Goal: Task Accomplishment & Management: Use online tool/utility

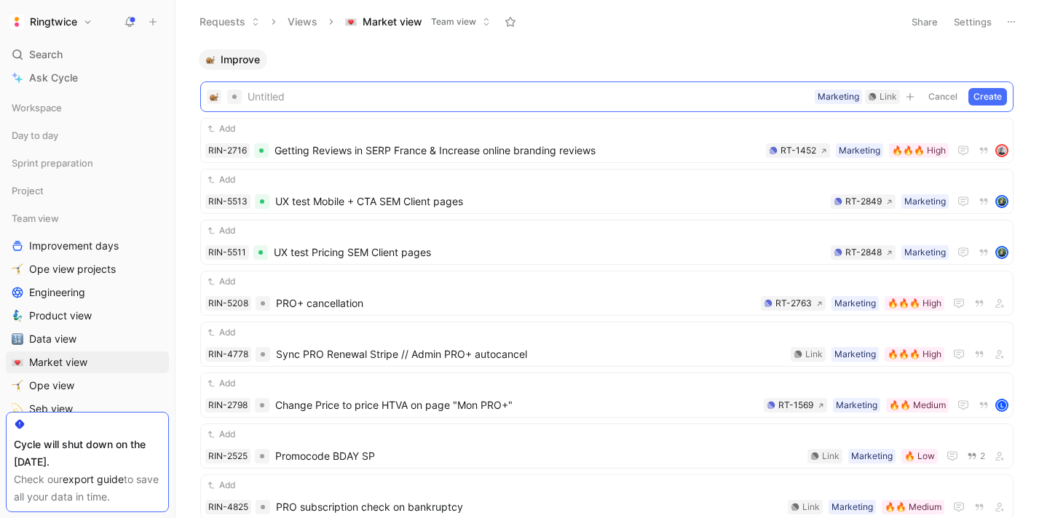
click at [692, 43] on header "Requests Views Market view Team view Share Settings" at bounding box center [606, 22] width 863 height 44
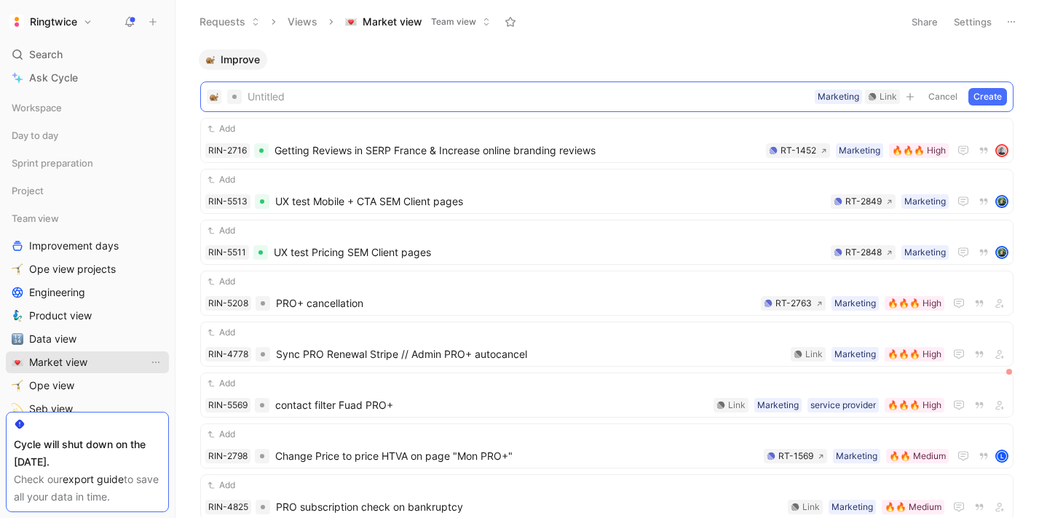
click at [52, 360] on span "Market view" at bounding box center [58, 362] width 58 height 15
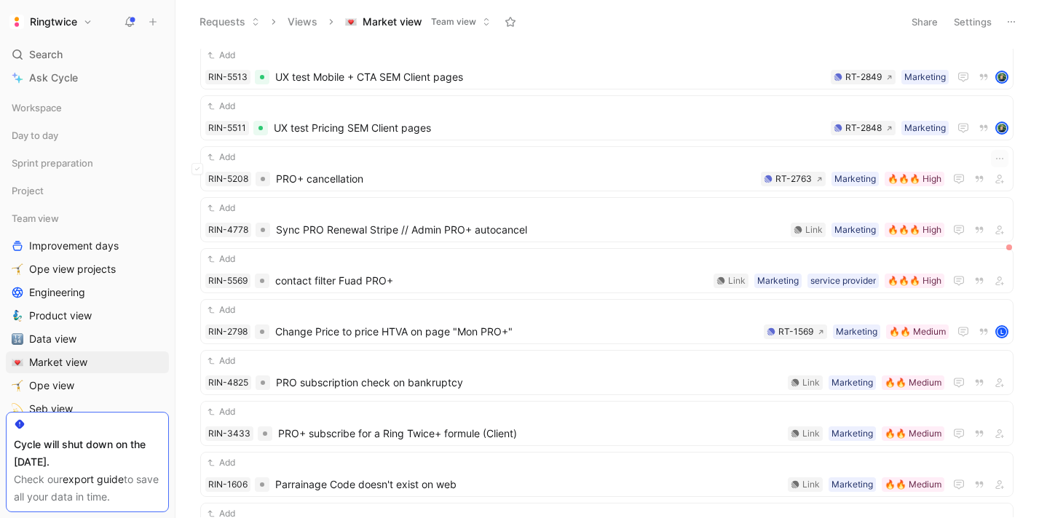
scroll to position [130, 0]
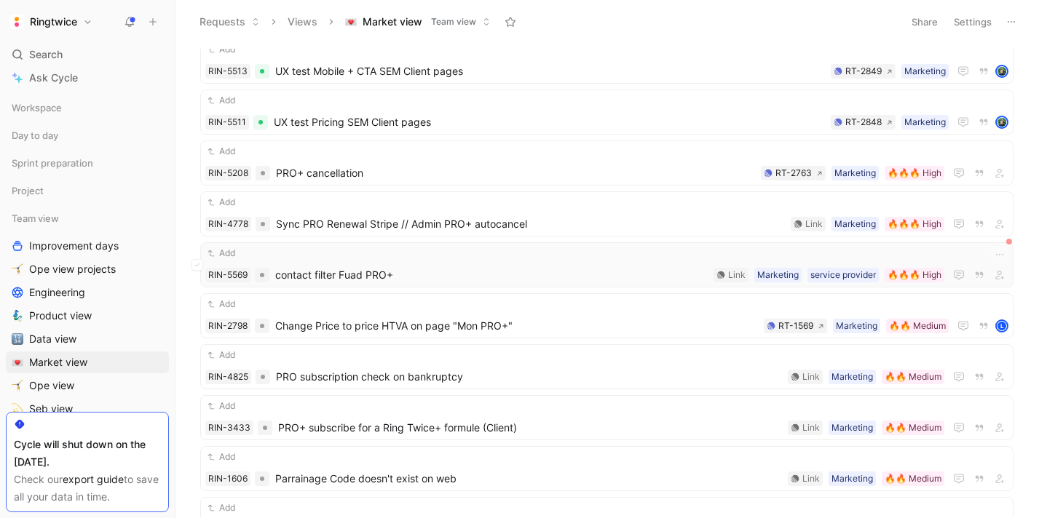
click at [362, 284] on div "Add RIN-5569 contact filter Fuad PRO+ 🔥🔥🔥 High service provider Marketing Link" at bounding box center [606, 264] width 813 height 45
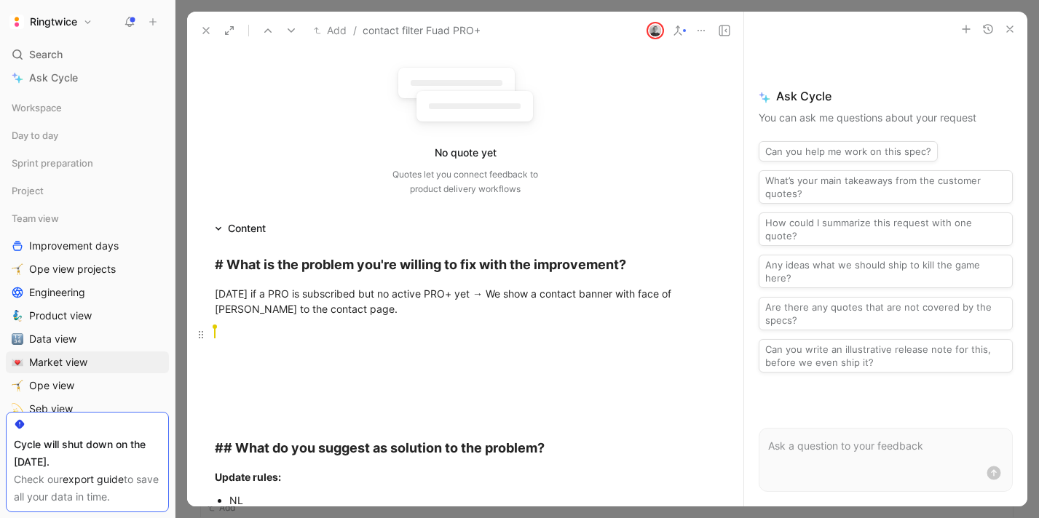
scroll to position [188, 0]
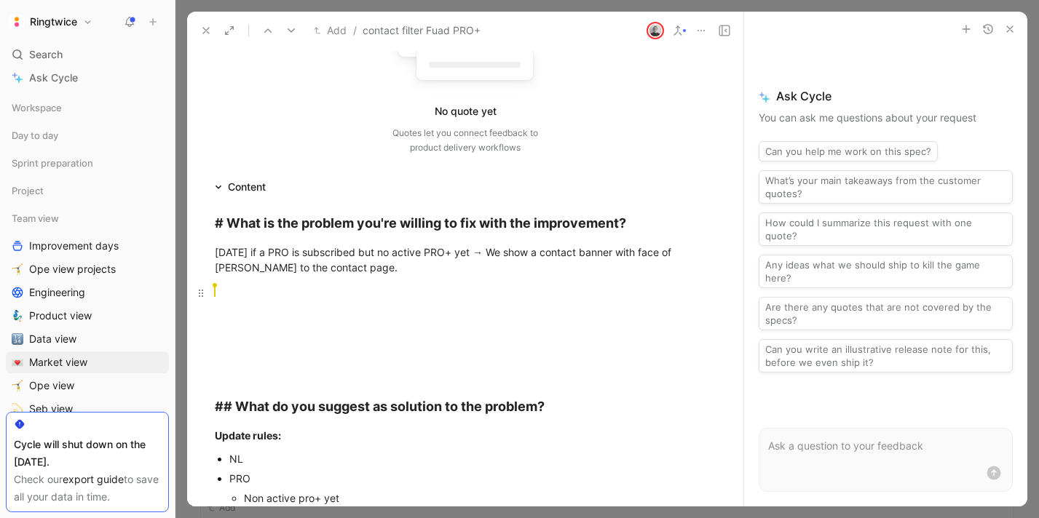
click at [266, 327] on div "[PERSON_NAME]" at bounding box center [465, 308] width 501 height 46
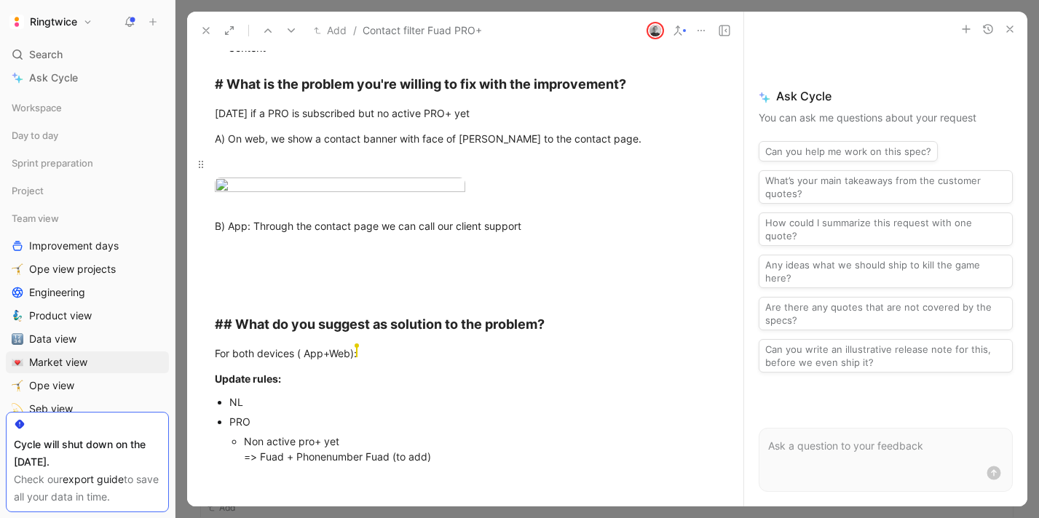
scroll to position [359, 0]
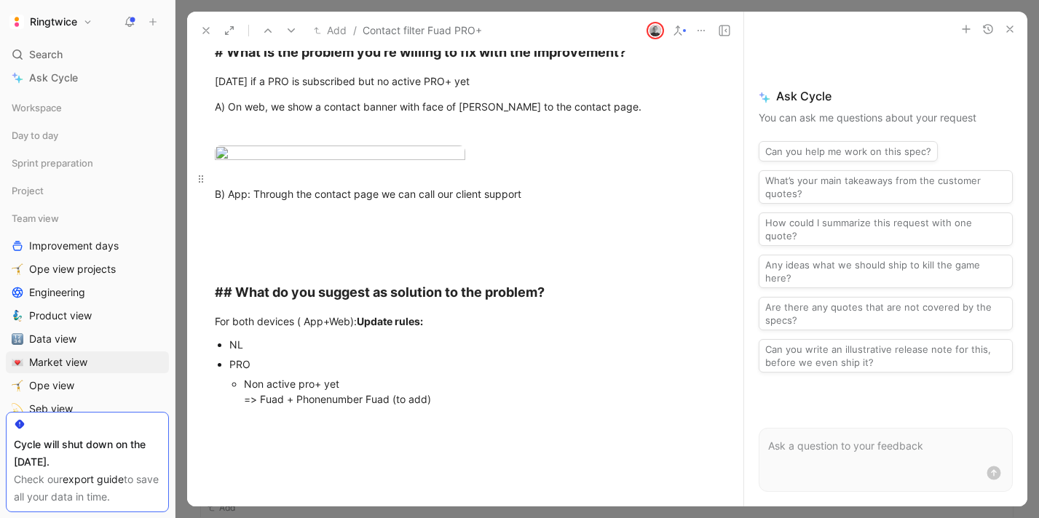
click at [251, 221] on p "B) App: Through the contact page we can call our client support" at bounding box center [465, 194] width 556 height 55
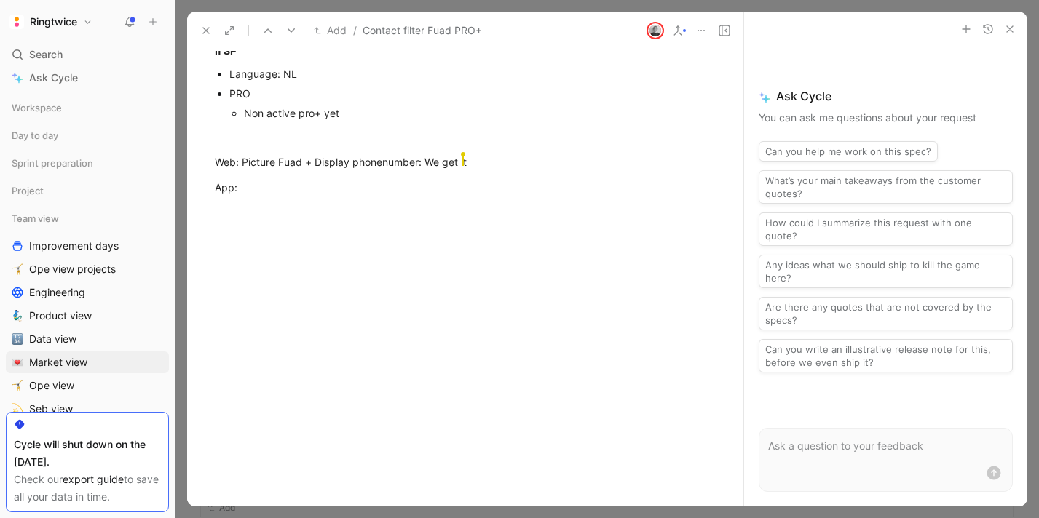
scroll to position [1264, 0]
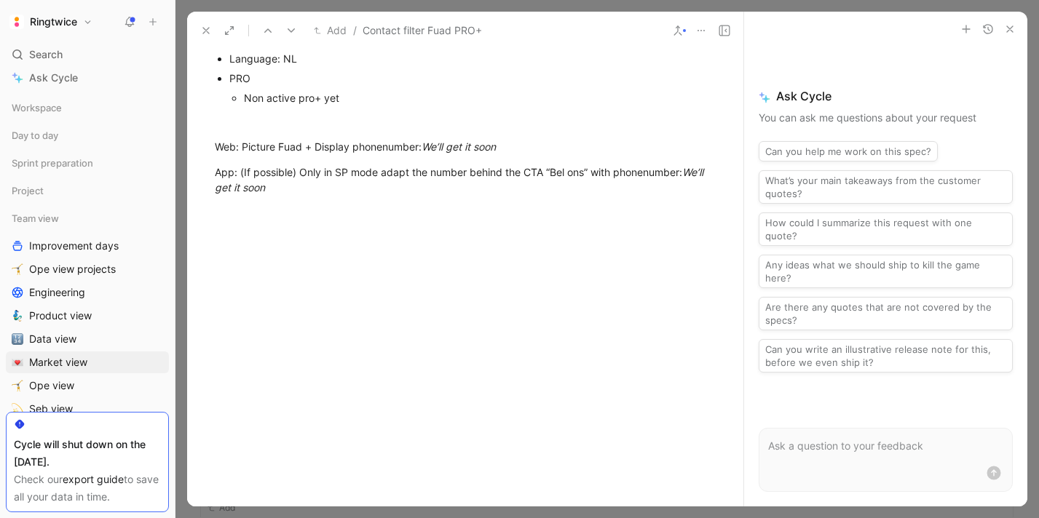
click at [1008, 31] on icon "button" at bounding box center [1010, 29] width 12 height 12
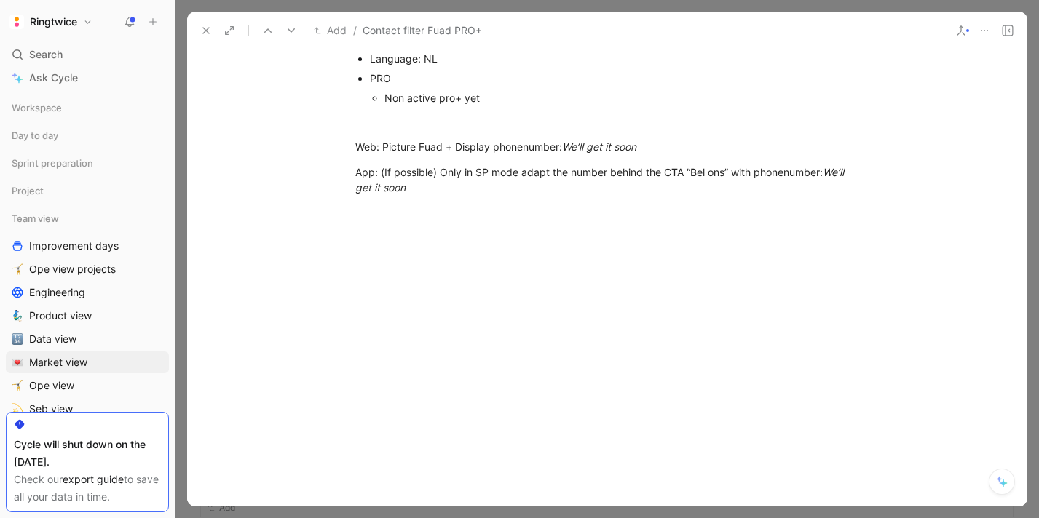
scroll to position [1269, 0]
click at [1031, 38] on div at bounding box center [606, 259] width 863 height 518
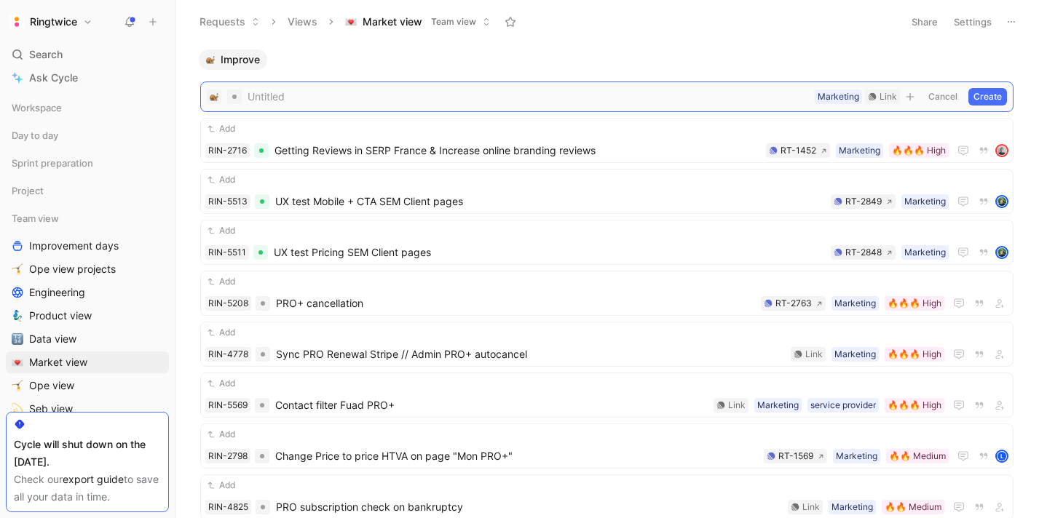
click at [528, 95] on span at bounding box center [527, 96] width 561 height 17
click at [385, 92] on span "URL tracking [PERSON_NAME]" at bounding box center [527, 96] width 561 height 17
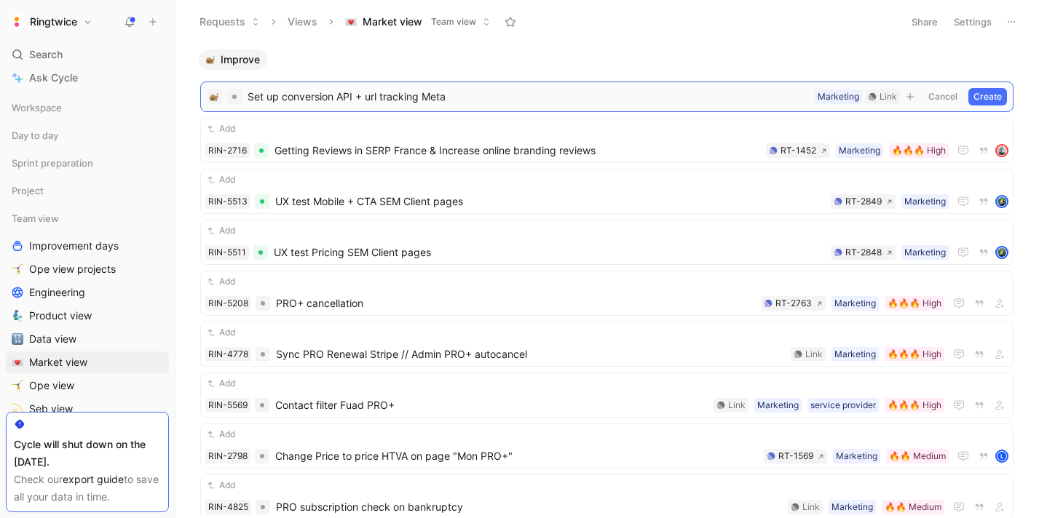
click at [911, 102] on button "button" at bounding box center [910, 97] width 15 height 15
click at [990, 96] on button "Create" at bounding box center [987, 96] width 39 height 17
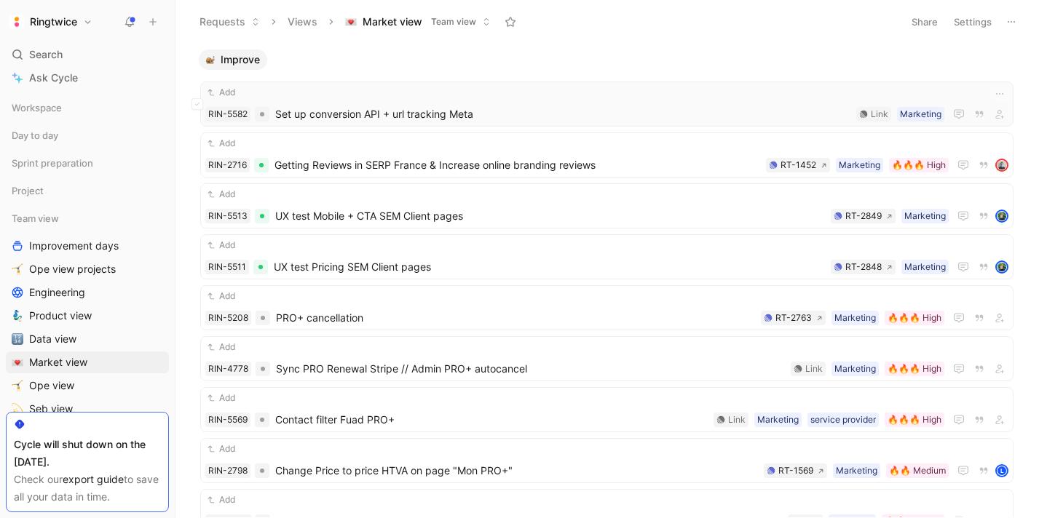
click at [462, 113] on span "Set up conversion API + url tracking Meta" at bounding box center [562, 114] width 575 height 17
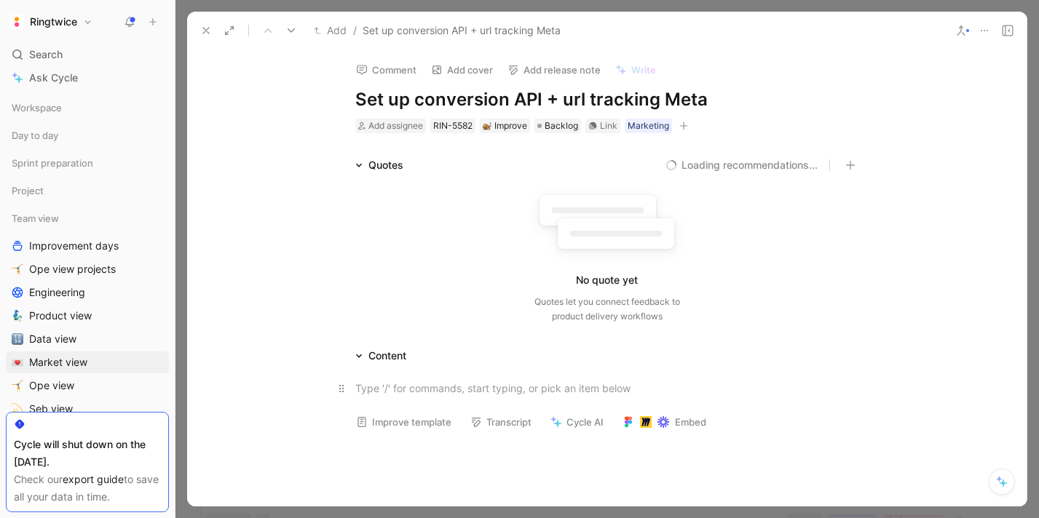
click at [416, 389] on div at bounding box center [607, 388] width 504 height 15
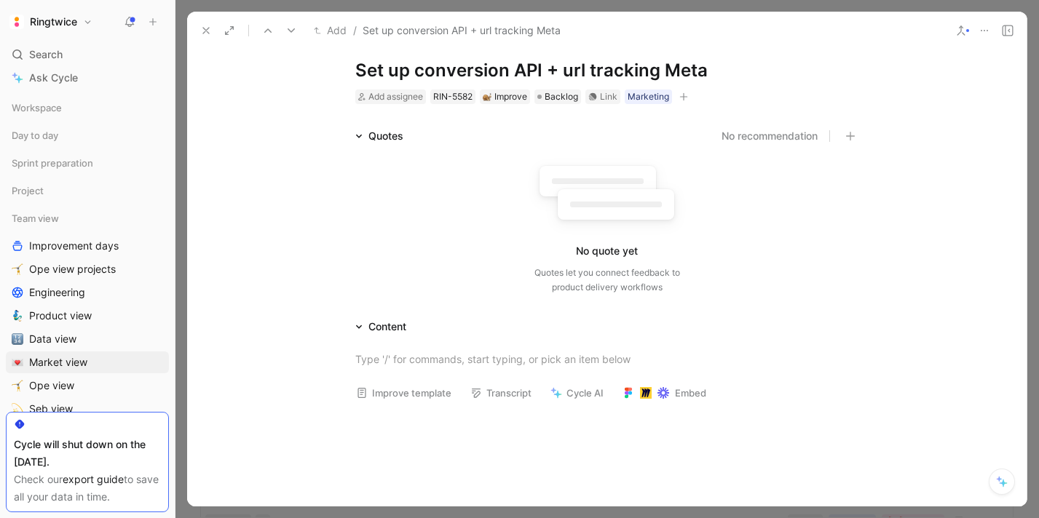
scroll to position [24, 0]
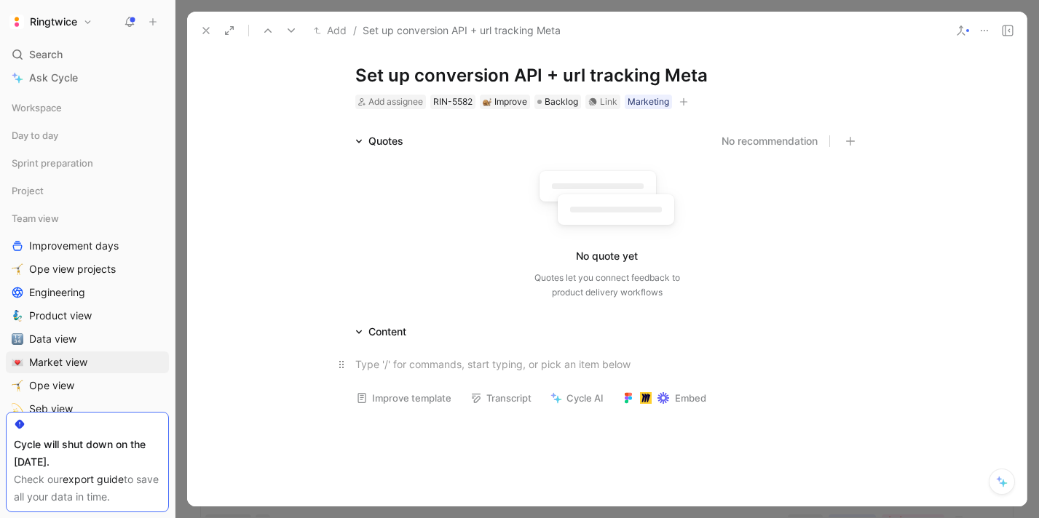
click at [448, 365] on div at bounding box center [607, 364] width 504 height 15
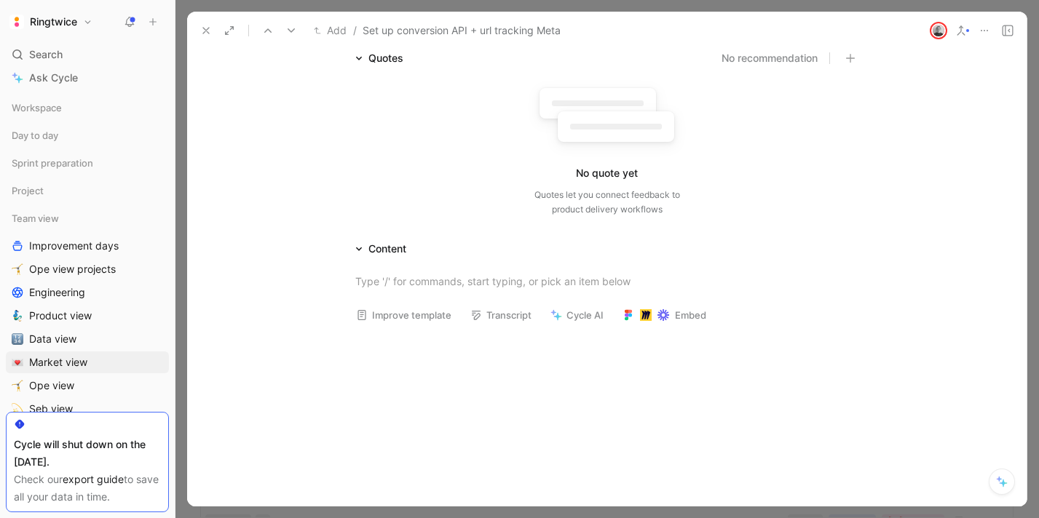
scroll to position [133, 0]
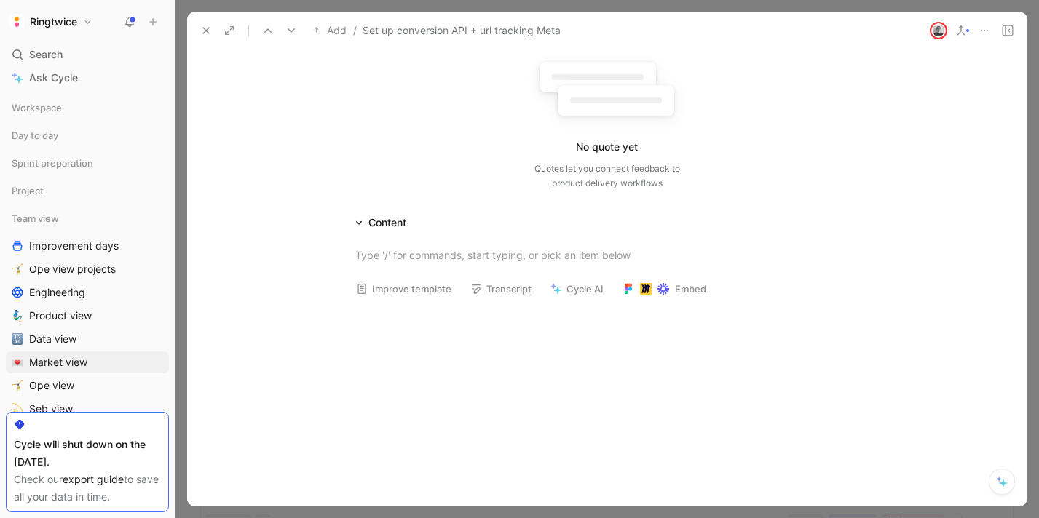
click at [428, 289] on button "Improve template" at bounding box center [403, 289] width 108 height 20
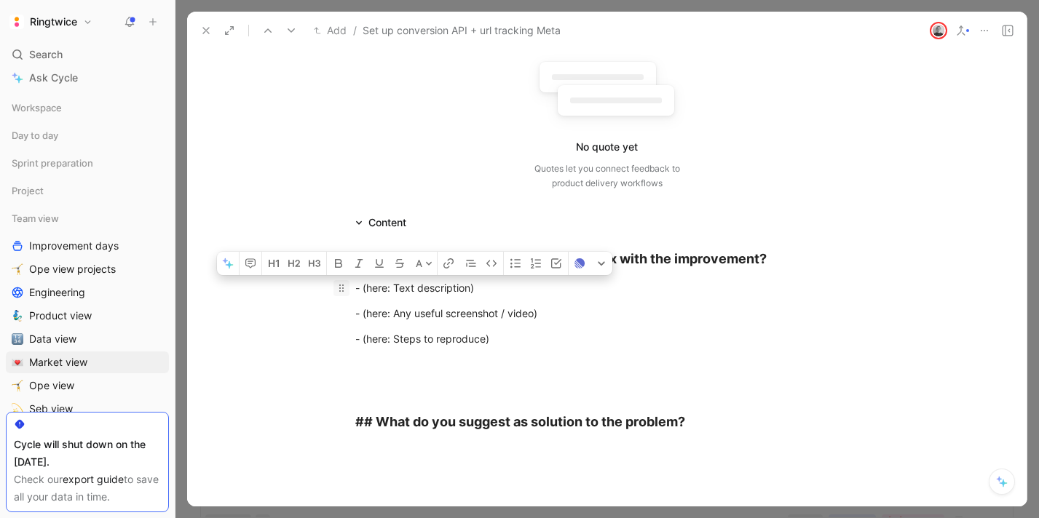
drag, startPoint x: 493, startPoint y: 287, endPoint x: 349, endPoint y: 285, distance: 144.1
click at [349, 285] on p "- (here: Text description)" at bounding box center [607, 288] width 559 height 24
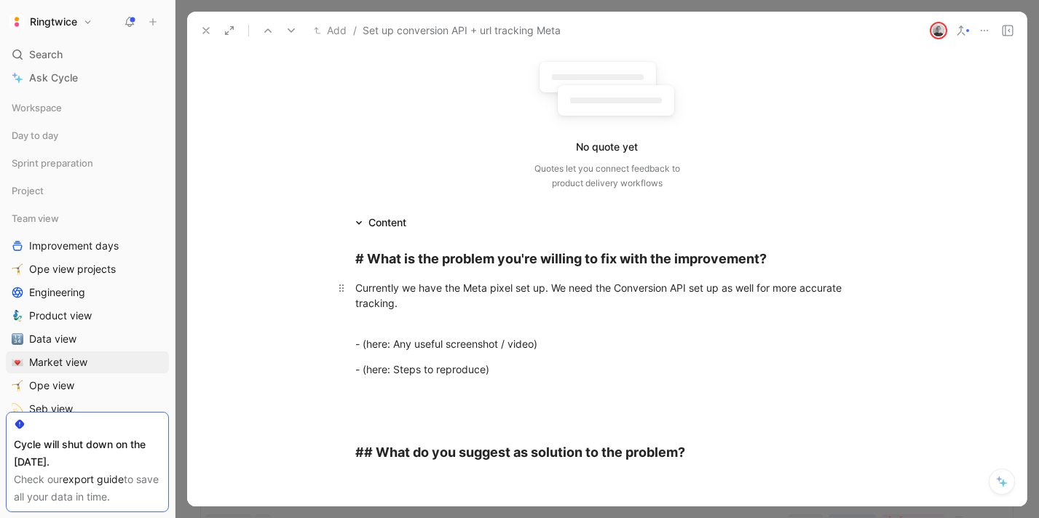
click at [557, 325] on div "Currently we have the Meta pixel set up. We need the Conversion API set up as w…" at bounding box center [607, 303] width 504 height 46
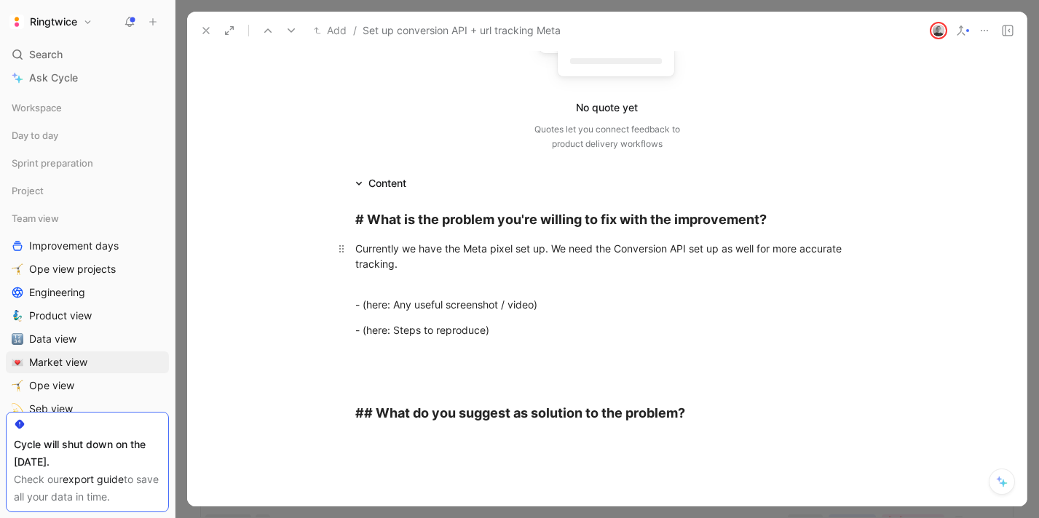
scroll to position [194, 0]
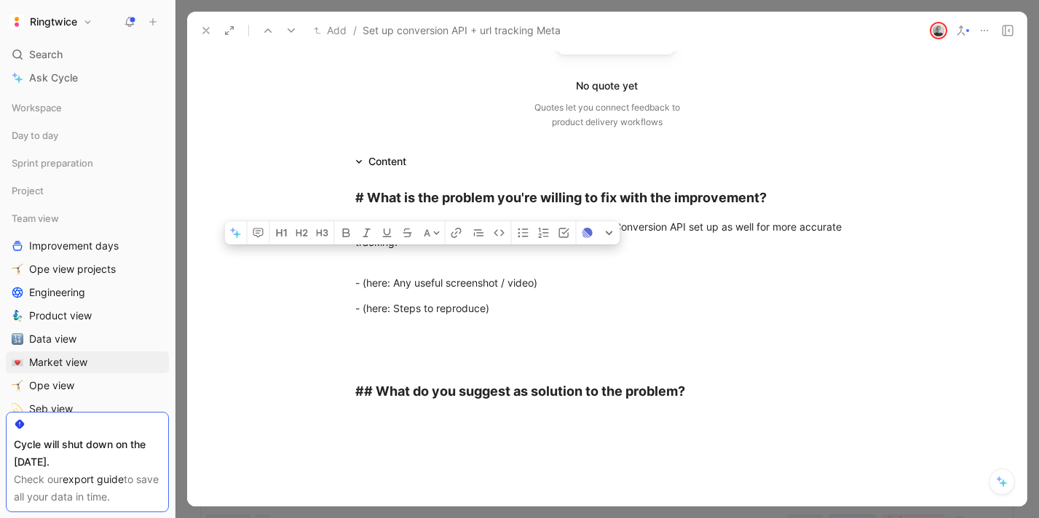
drag, startPoint x: 508, startPoint y: 310, endPoint x: 354, endPoint y: 269, distance: 159.8
click at [354, 269] on div "# What is the problem you're willing to fix with the improvement? Currently we …" at bounding box center [606, 294] width 839 height 248
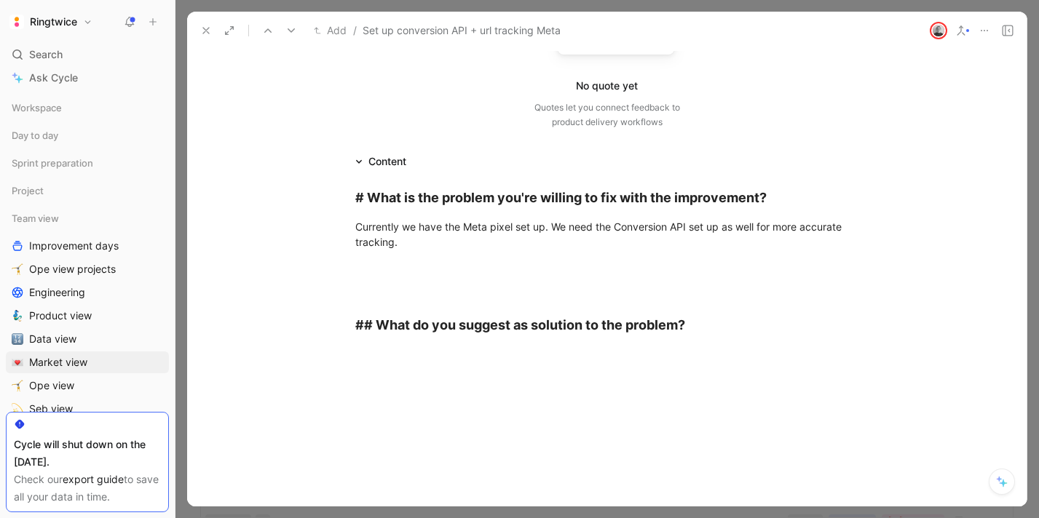
click at [392, 362] on div at bounding box center [606, 430] width 839 height 156
click at [384, 362] on div at bounding box center [606, 430] width 839 height 156
click at [436, 255] on p at bounding box center [607, 274] width 559 height 39
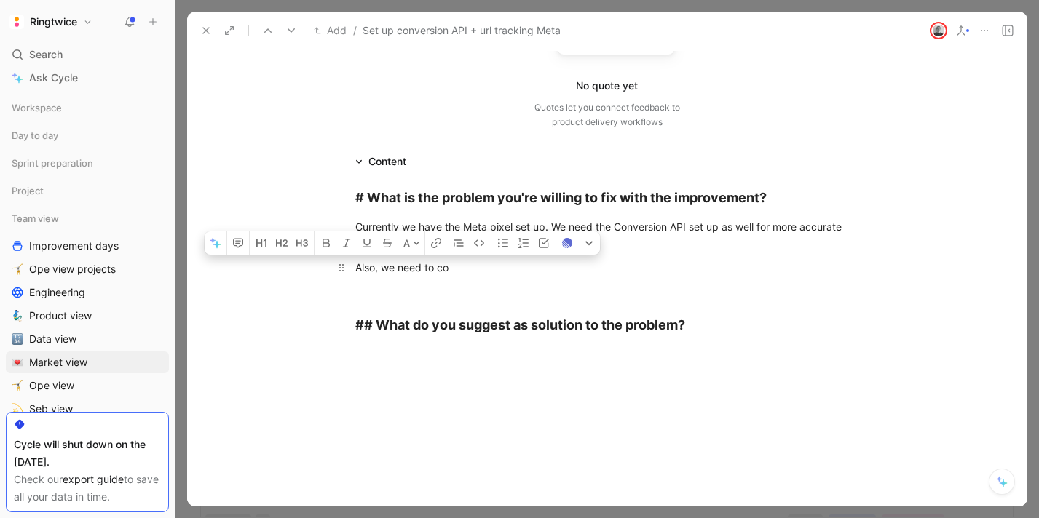
drag, startPoint x: 451, startPoint y: 270, endPoint x: 356, endPoint y: 271, distance: 95.3
click at [356, 271] on div "Also, we need to co" at bounding box center [607, 275] width 504 height 31
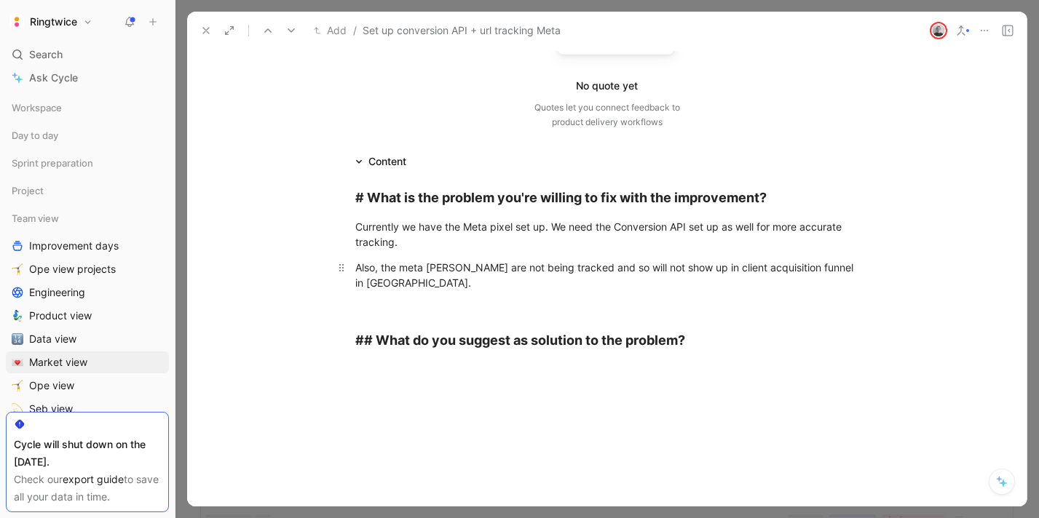
click at [727, 266] on div "Also, the meta [PERSON_NAME] are not being tracked and so will not show up in c…" at bounding box center [607, 283] width 504 height 46
click at [495, 268] on div "Also, the meta [PERSON_NAME] are not being tracked and so will not show up in t…" at bounding box center [607, 283] width 504 height 46
click at [474, 283] on div "Also, the meta [PERSON_NAME] are not being tracked and so will not show up in t…" at bounding box center [607, 283] width 504 height 46
click at [394, 400] on div at bounding box center [606, 471] width 839 height 156
click at [373, 366] on code "PageView" at bounding box center [394, 368] width 48 height 15
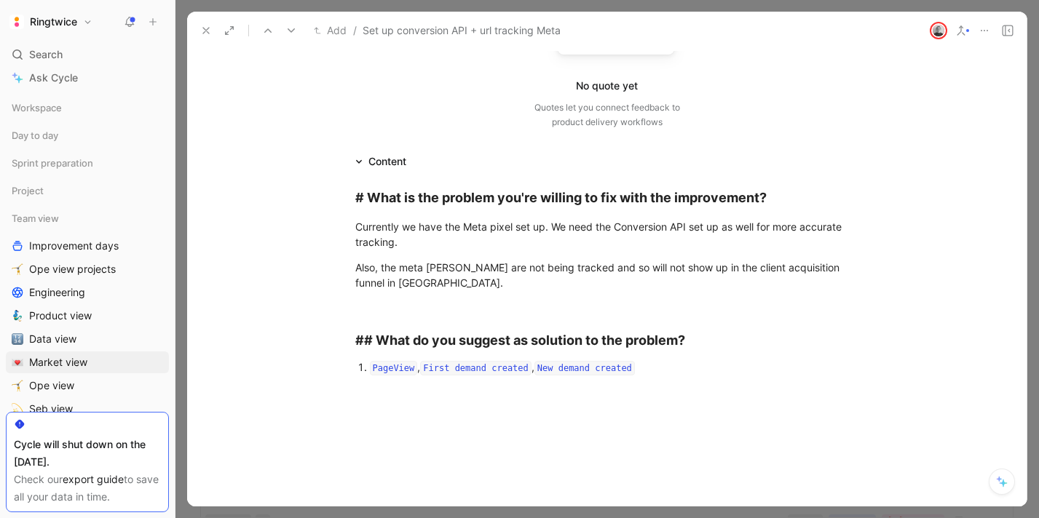
click at [408, 422] on div at bounding box center [606, 469] width 839 height 156
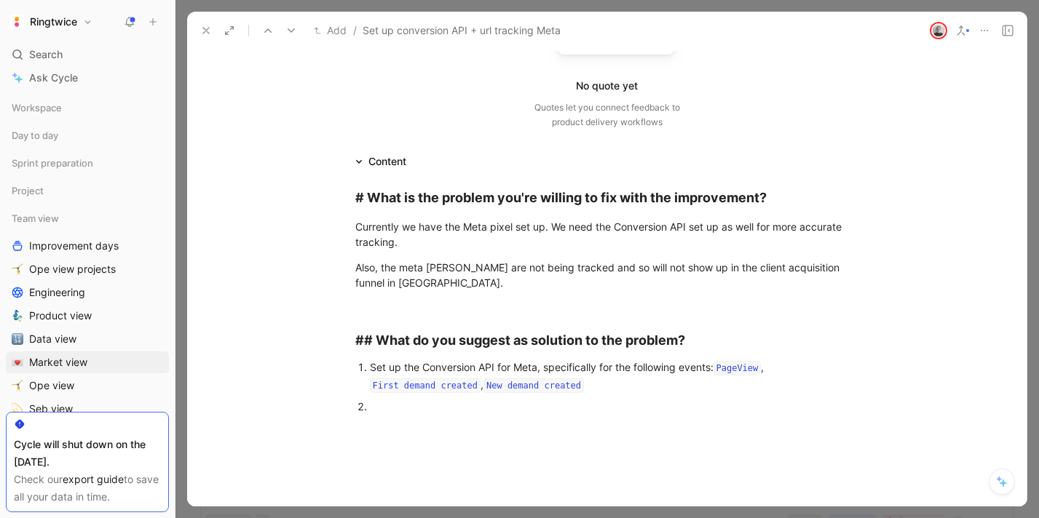
click at [392, 366] on div "Set up the Conversion API for Meta, specifically for the following events: Page…" at bounding box center [614, 377] width 489 height 35
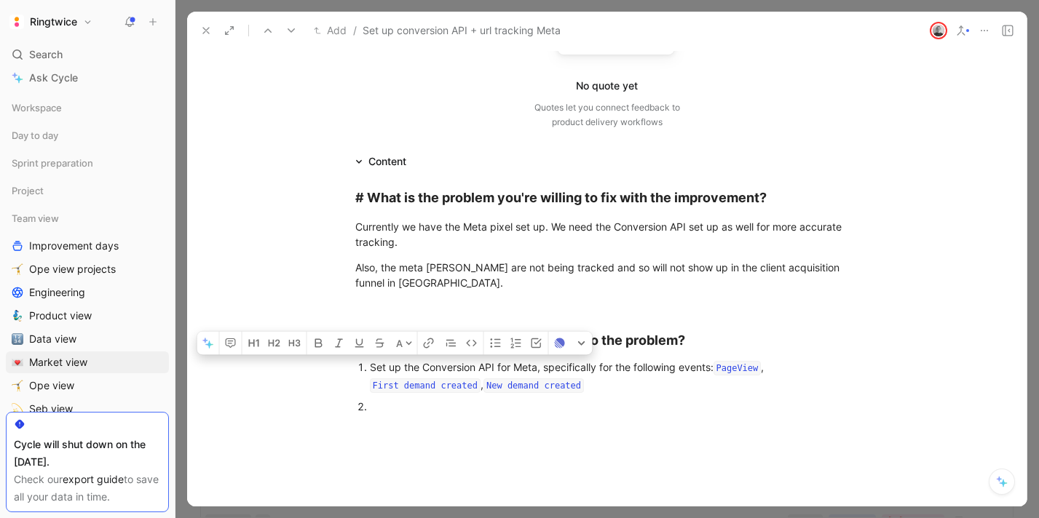
copy div "up"
click at [392, 410] on div at bounding box center [614, 406] width 489 height 15
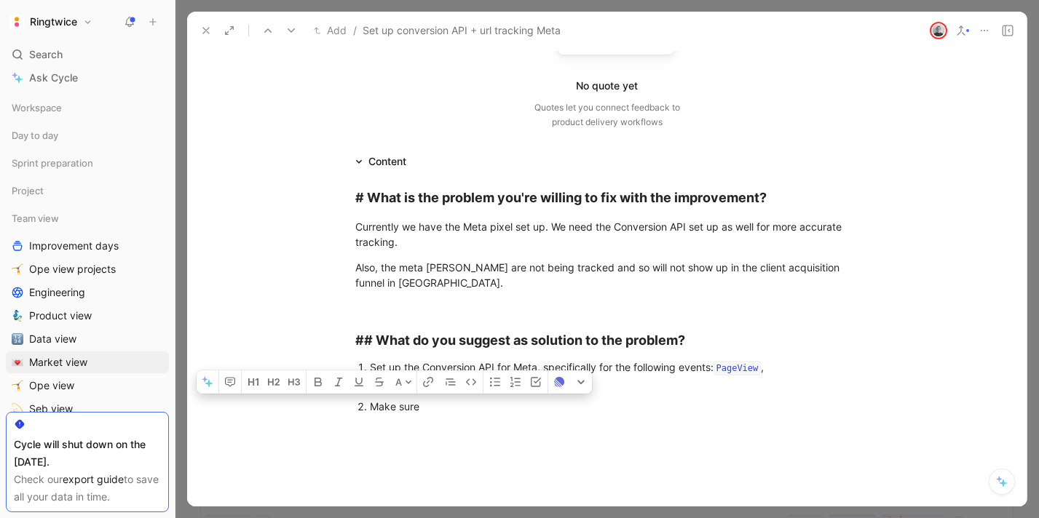
drag, startPoint x: 424, startPoint y: 407, endPoint x: 371, endPoint y: 406, distance: 52.4
click at [371, 406] on div "Make sure" at bounding box center [614, 406] width 489 height 15
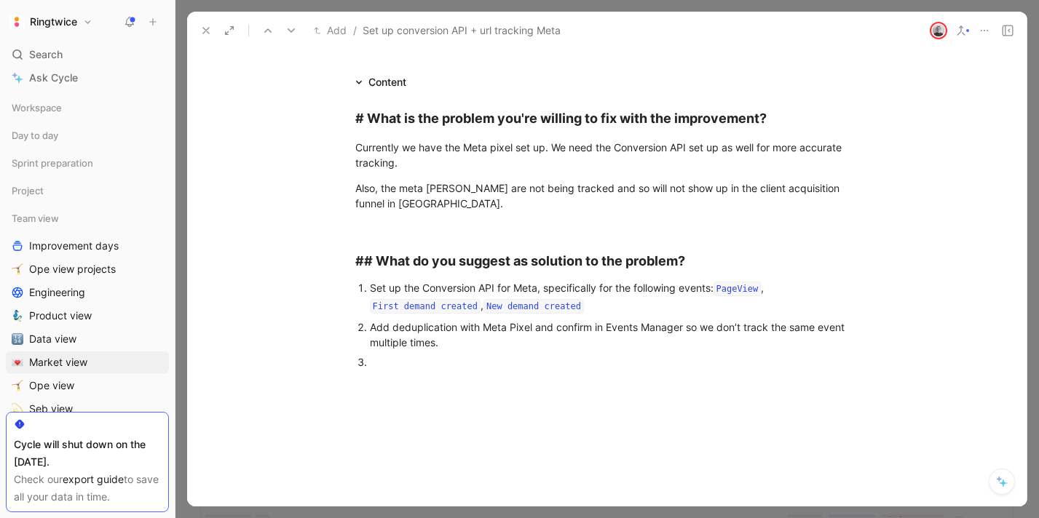
scroll to position [307, 0]
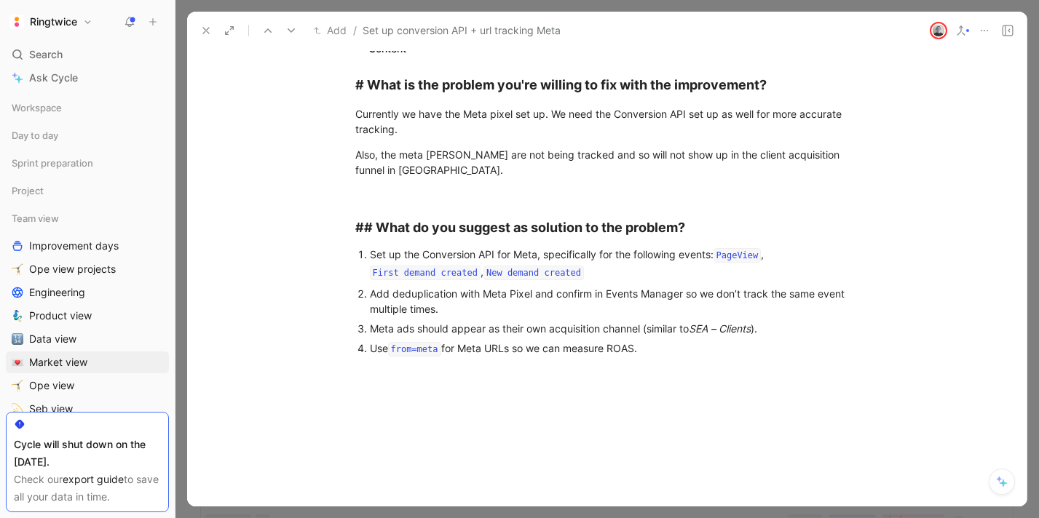
click at [769, 329] on div "Meta ads should appear as their own acquisition channel (similar to SEA – Clien…" at bounding box center [614, 328] width 489 height 15
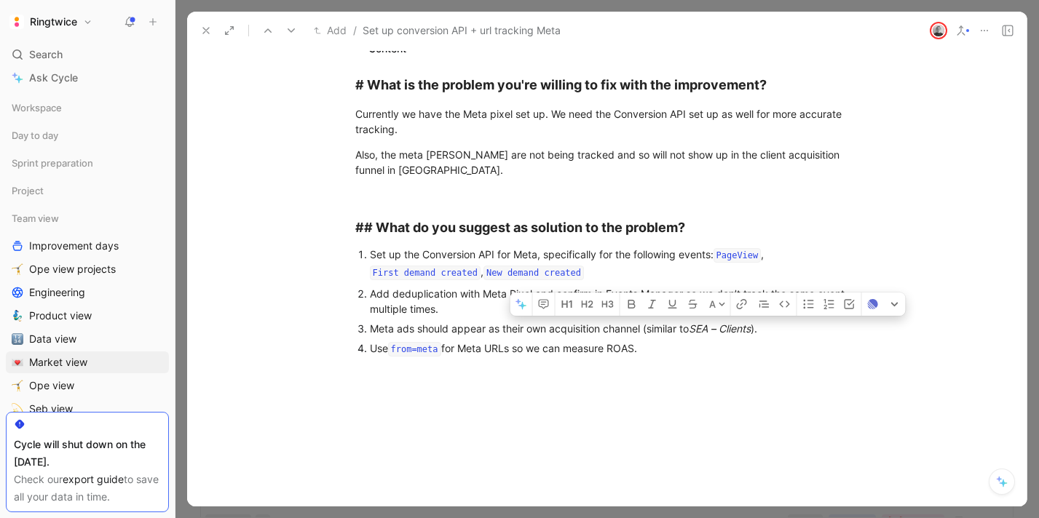
drag, startPoint x: 769, startPoint y: 328, endPoint x: 647, endPoint y: 335, distance: 121.7
click at [647, 335] on div "Meta ads should appear as their own acquisition channel (similar to SEA – Clien…" at bounding box center [614, 328] width 489 height 15
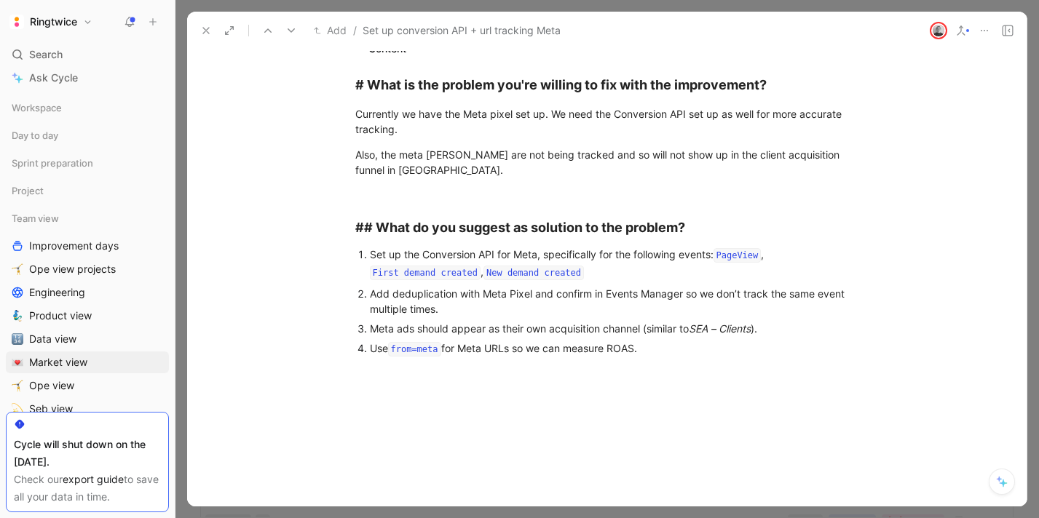
click at [645, 330] on div "Meta ads should appear as their own acquisition channel (similar to SEA – Clien…" at bounding box center [614, 328] width 489 height 15
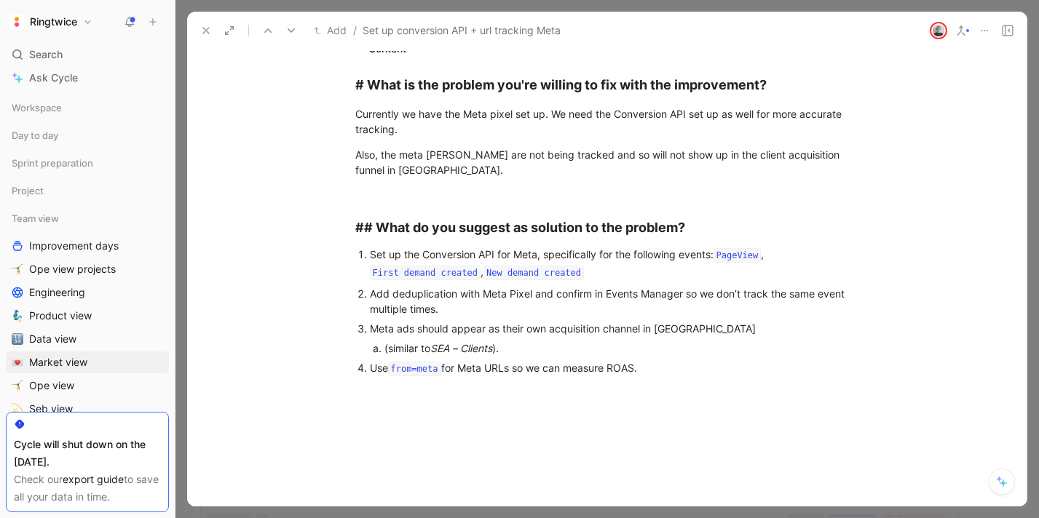
click at [388, 348] on div "(similar to SEA – Clients )." at bounding box center [607, 348] width 447 height 15
click at [515, 345] on div "Similar to SEA – Clients )." at bounding box center [607, 348] width 447 height 15
click at [370, 372] on li "Use from=meta for Meta URLs so we can measure ROAS." at bounding box center [614, 369] width 489 height 22
click at [667, 368] on div "Use from=meta for Meta URLs so we can measure ROAS." at bounding box center [607, 368] width 447 height 17
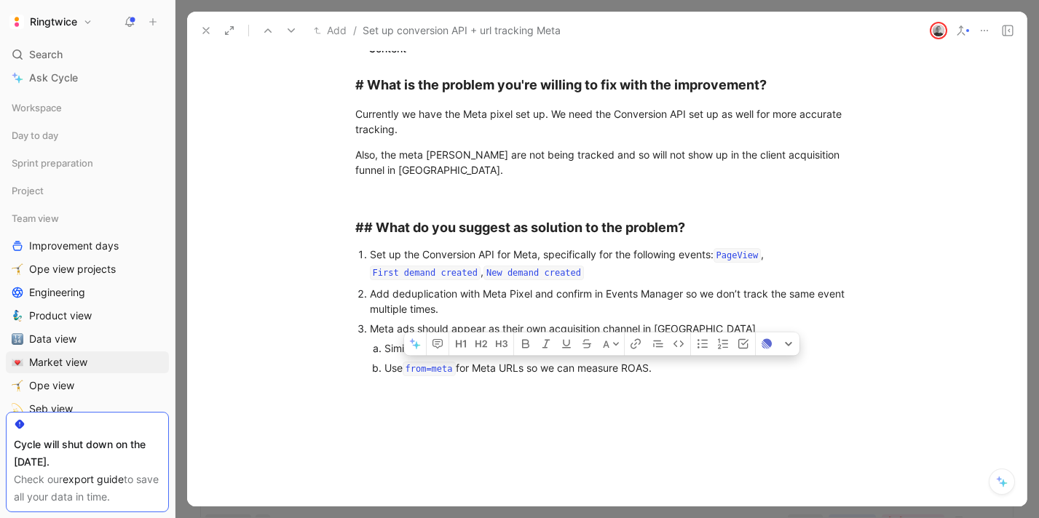
drag, startPoint x: 661, startPoint y: 369, endPoint x: 539, endPoint y: 370, distance: 122.3
click at [539, 370] on div "Use from=meta for Meta URLs so we can measure ROAS." at bounding box center [607, 368] width 447 height 17
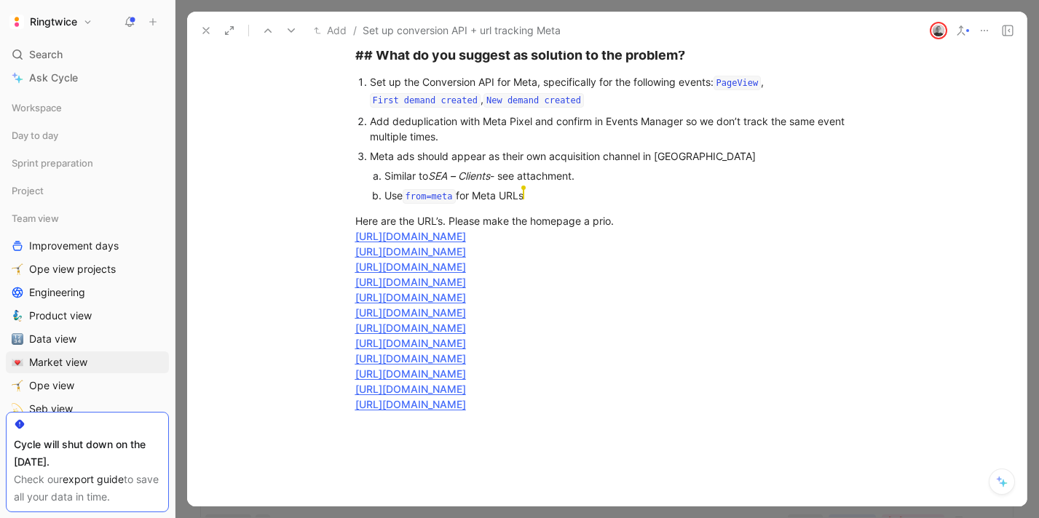
scroll to position [479, 0]
click at [517, 405] on div "Here are the URL’s. Please make the homepage a prio. [URL][DOMAIN_NAME]? [PERSO…" at bounding box center [607, 313] width 504 height 199
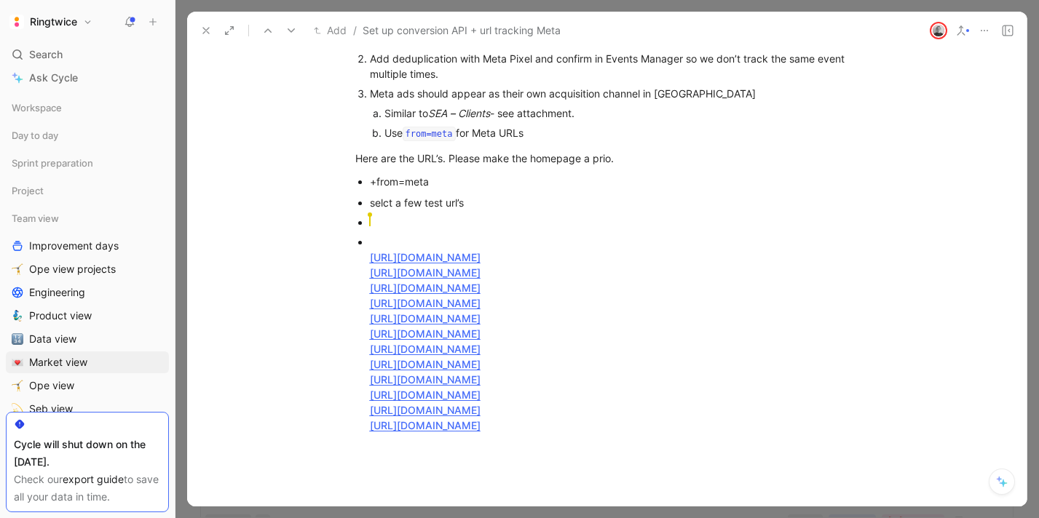
scroll to position [547, 0]
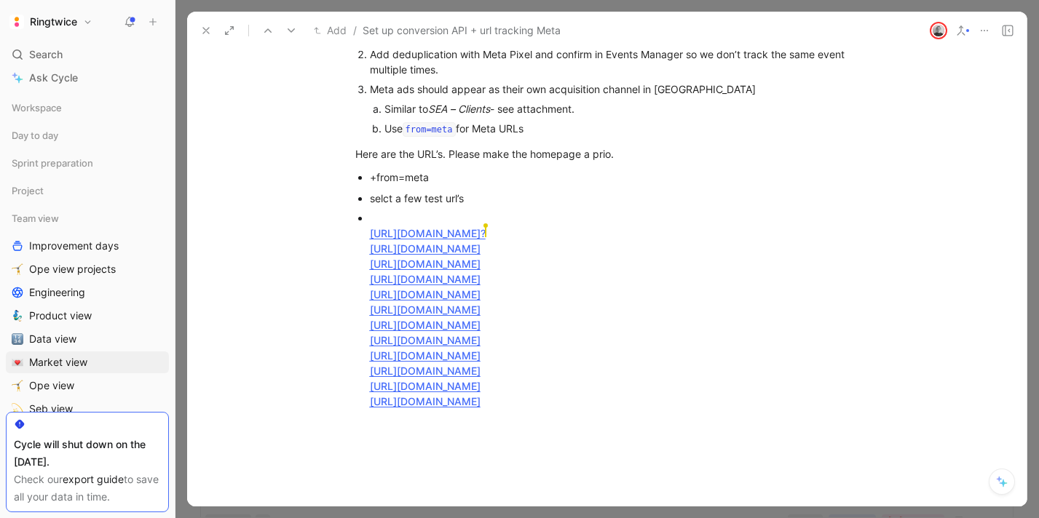
click at [635, 337] on div "[URL][DOMAIN_NAME]? [PERSON_NAME] [URL][DOMAIN_NAME] [URL][DOMAIN_NAME] [URL][D…" at bounding box center [614, 309] width 489 height 199
click at [555, 247] on div "[URL][DOMAIN_NAME]? [URL][DOMAIN_NAME] [URL][DOMAIN_NAME] [URL][DOMAIN_NAME] [U…" at bounding box center [614, 309] width 489 height 199
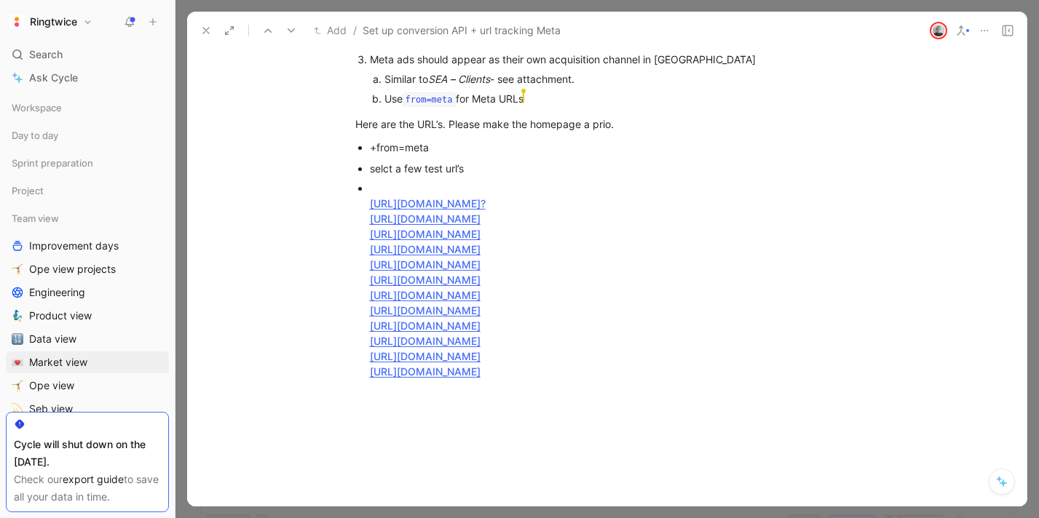
scroll to position [578, 0]
drag, startPoint x: 525, startPoint y: 229, endPoint x: 259, endPoint y: 233, distance: 266.4
click at [259, 233] on div "# What is the problem you're willing to fix with the improvement? Currently we …" at bounding box center [606, 89] width 839 height 605
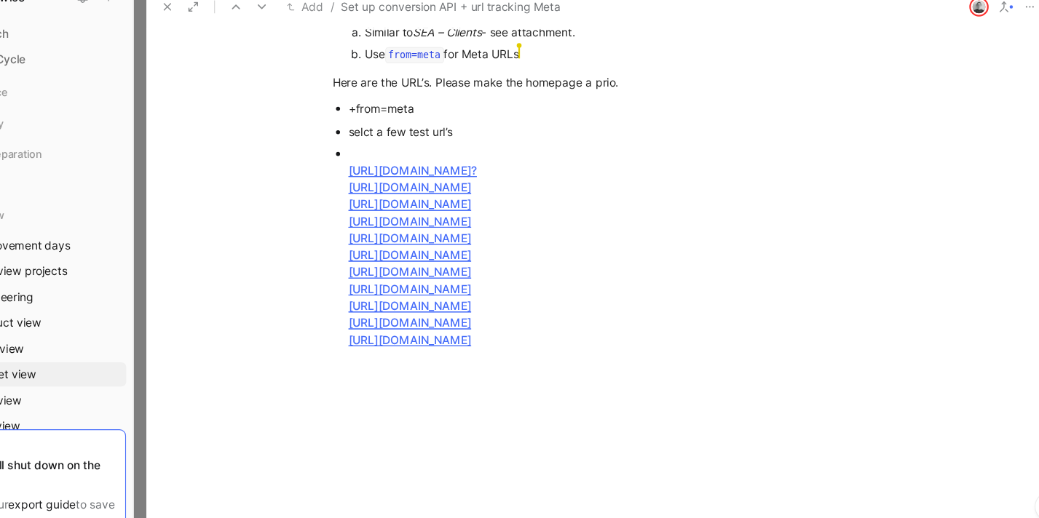
scroll to position [606, 0]
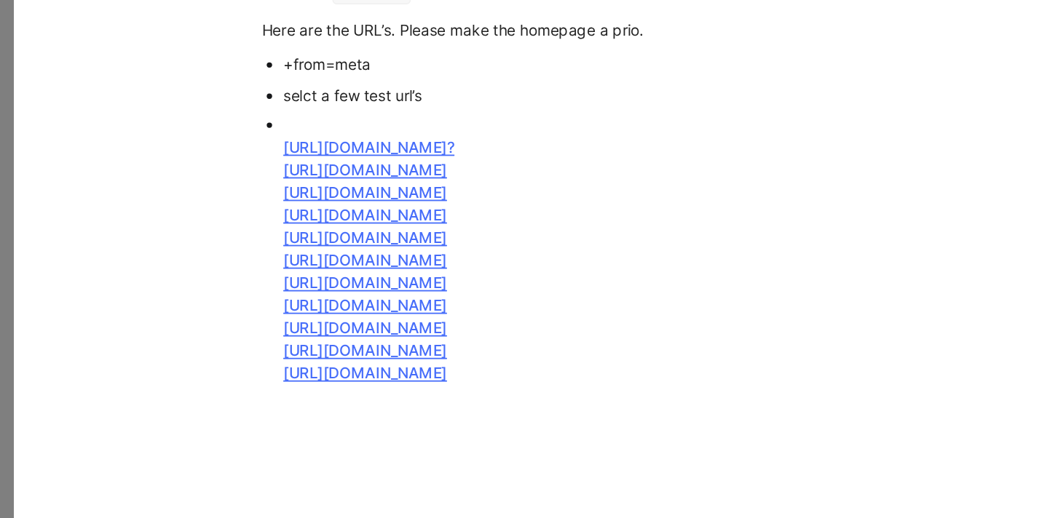
click at [480, 220] on u "[URL][DOMAIN_NAME]" at bounding box center [425, 219] width 111 height 12
click at [554, 223] on div "[URL][DOMAIN_NAME]? [URL][DOMAIN_NAME] [URL][DOMAIN_NAME] [URL][DOMAIN_NAME] [U…" at bounding box center [614, 242] width 489 height 183
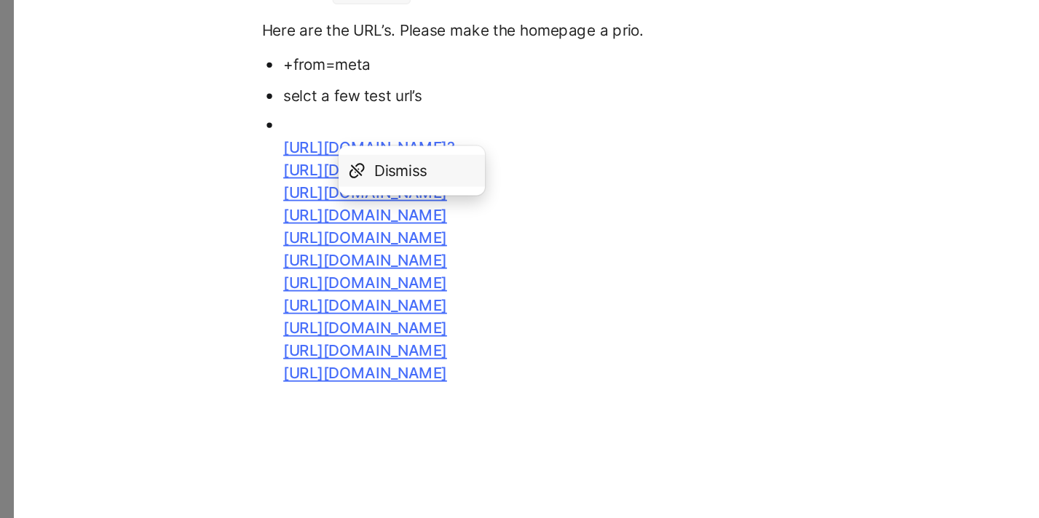
drag, startPoint x: 552, startPoint y: 220, endPoint x: 333, endPoint y: 223, distance: 219.1
click at [333, 223] on ul "selct a few test url’s [URL][DOMAIN_NAME]? [URL][DOMAIN_NAME] [URL][DOMAIN_NAME…" at bounding box center [607, 232] width 559 height 207
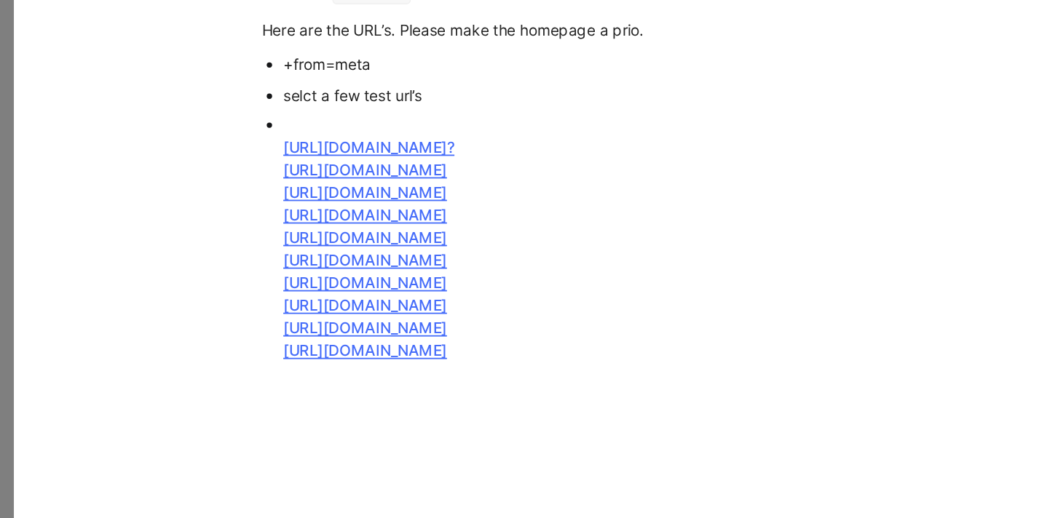
click at [480, 205] on u "[URL][DOMAIN_NAME]" at bounding box center [425, 204] width 111 height 12
click at [562, 234] on div "[URL][DOMAIN_NAME]? [URL][DOMAIN_NAME] [URL][DOMAIN_NAME] [URL][DOMAIN_NAME] [U…" at bounding box center [614, 235] width 489 height 168
click at [480, 236] on u "[URL][DOMAIN_NAME]" at bounding box center [425, 235] width 111 height 12
click at [538, 237] on div "[URL][DOMAIN_NAME]? [URL][DOMAIN_NAME] [URL][DOMAIN_NAME] [URL][DOMAIN_NAME] [U…" at bounding box center [614, 235] width 489 height 168
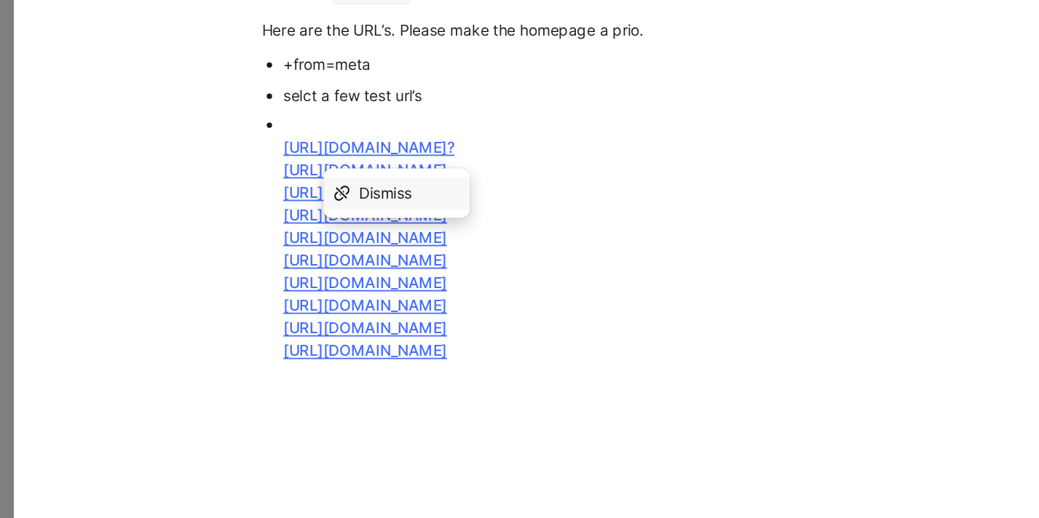
drag, startPoint x: 539, startPoint y: 234, endPoint x: 336, endPoint y: 237, distance: 203.1
click at [336, 237] on ul "selct a few test url’s [URL][DOMAIN_NAME]? [URL][DOMAIN_NAME] [URL][DOMAIN_NAME…" at bounding box center [607, 225] width 559 height 192
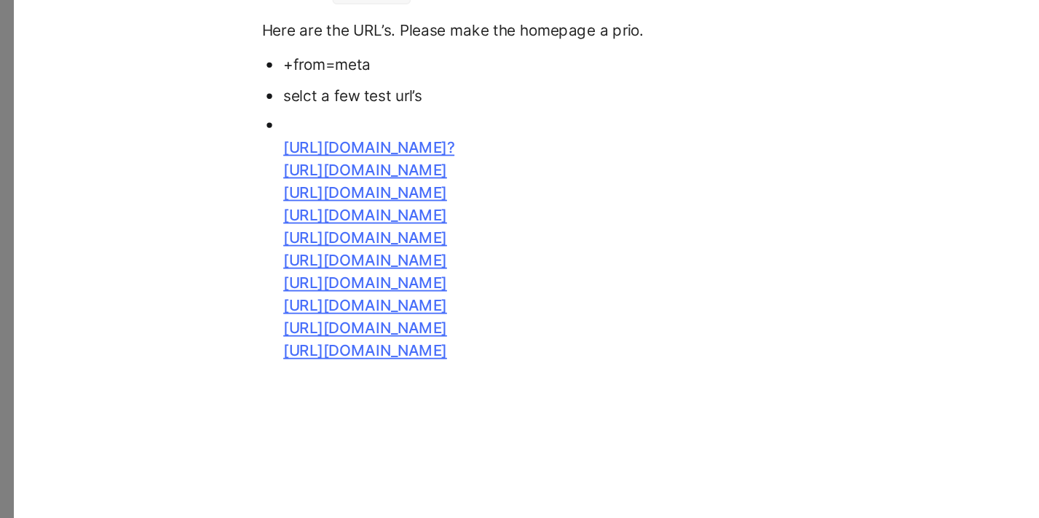
click at [480, 248] on u "[URL][DOMAIN_NAME]" at bounding box center [425, 250] width 111 height 12
click at [553, 245] on div "[URL][DOMAIN_NAME]? [URL][DOMAIN_NAME] [URL][DOMAIN_NAME] [URL][DOMAIN_NAME] [U…" at bounding box center [614, 235] width 489 height 168
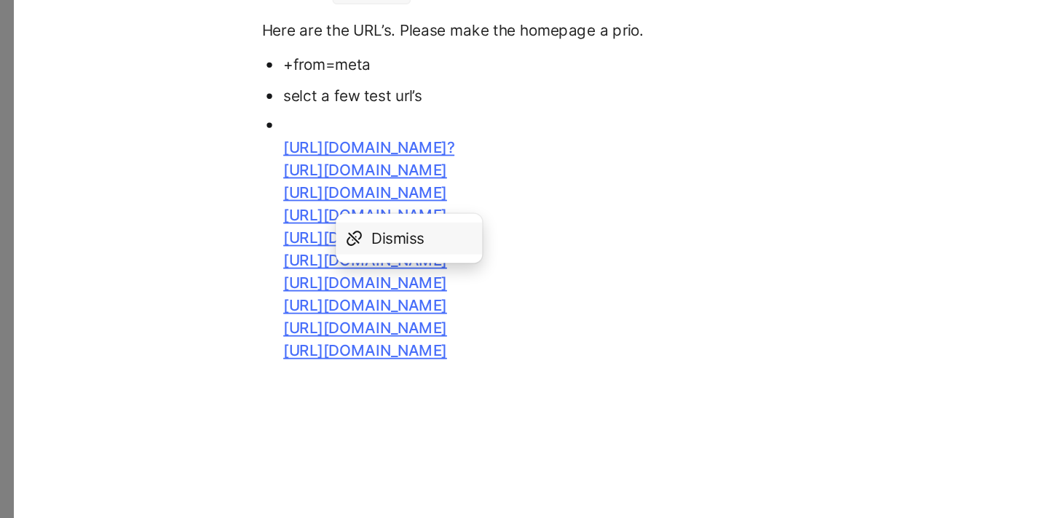
drag, startPoint x: 546, startPoint y: 263, endPoint x: 346, endPoint y: 267, distance: 199.5
click at [346, 267] on ul "selct a few test url’s [URL][DOMAIN_NAME]? [URL][DOMAIN_NAME] [URL][DOMAIN_NAME…" at bounding box center [607, 225] width 559 height 192
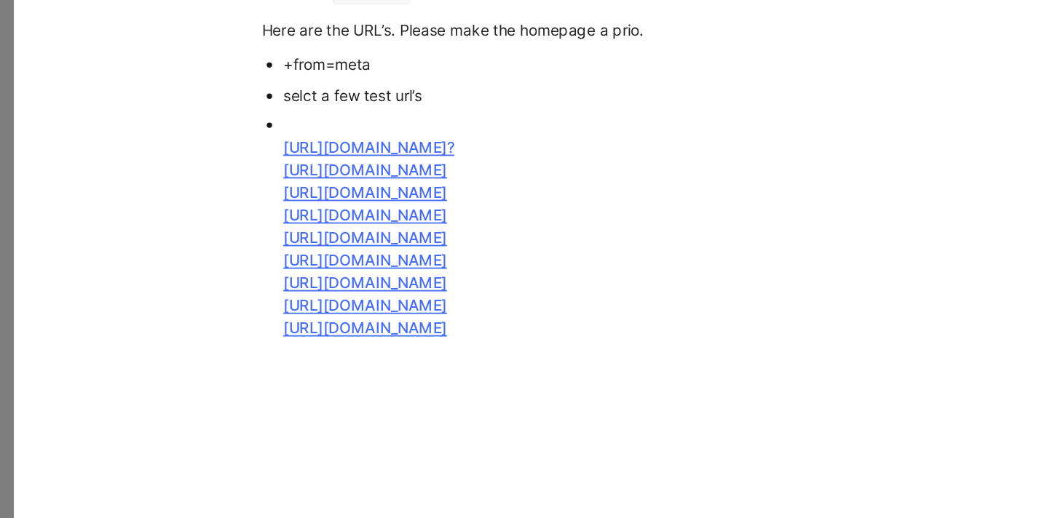
click at [480, 264] on u "[URL][DOMAIN_NAME]" at bounding box center [425, 265] width 111 height 12
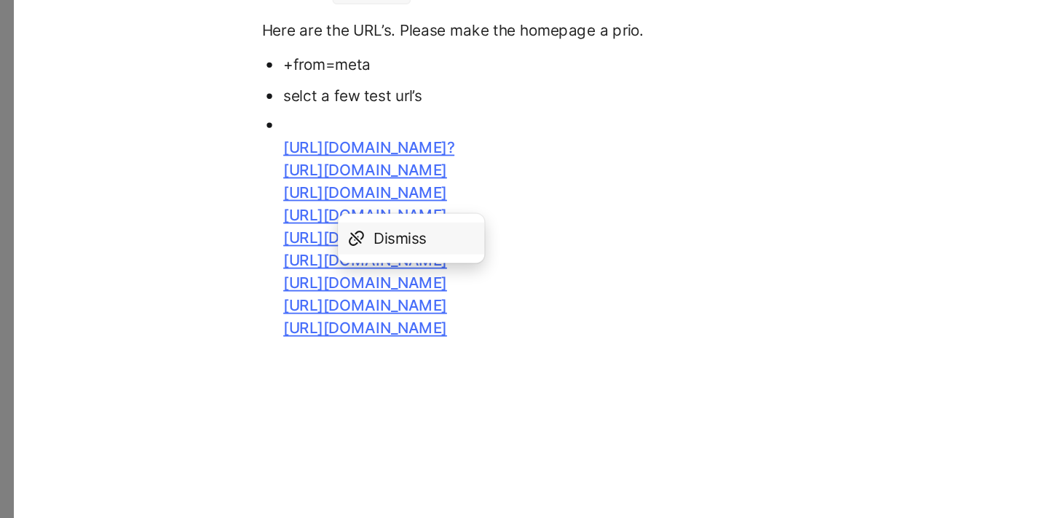
drag, startPoint x: 548, startPoint y: 266, endPoint x: 328, endPoint y: 271, distance: 220.6
click at [328, 271] on ul "selct a few test url’s [URL][DOMAIN_NAME]? [URL][DOMAIN_NAME] [URL][DOMAIN_NAME…" at bounding box center [607, 217] width 559 height 177
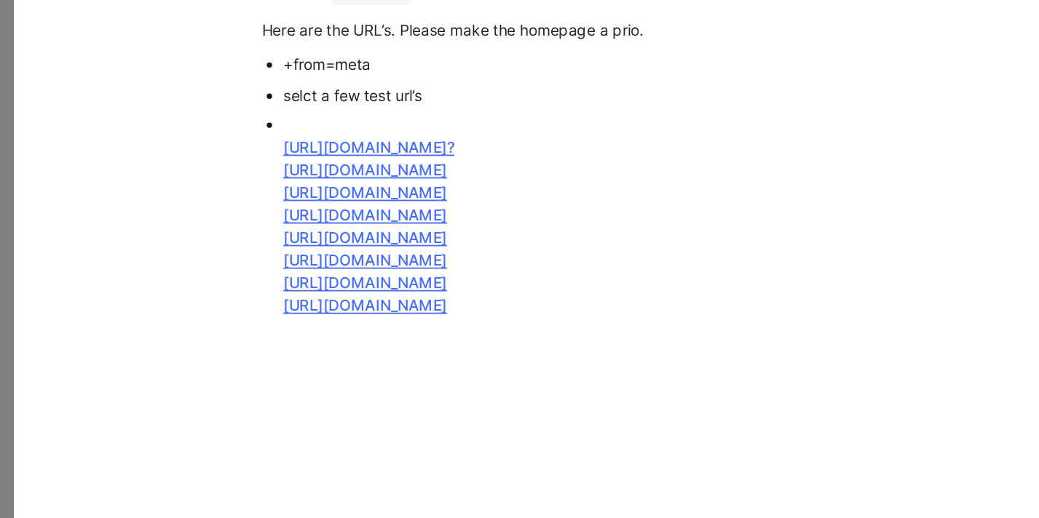
click at [480, 263] on u "[URL][DOMAIN_NAME]" at bounding box center [425, 265] width 111 height 12
click at [480, 277] on u "[URL][DOMAIN_NAME]" at bounding box center [425, 280] width 111 height 12
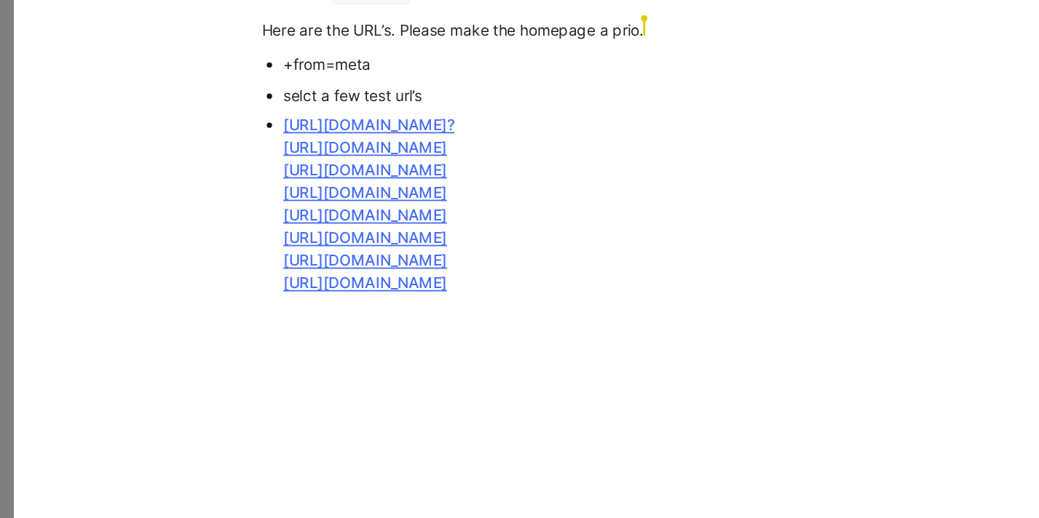
click at [525, 161] on div "[URL][DOMAIN_NAME]? [URL][DOMAIN_NAME] [URL][DOMAIN_NAME] [URL][DOMAIN_NAME] [U…" at bounding box center [614, 212] width 489 height 122
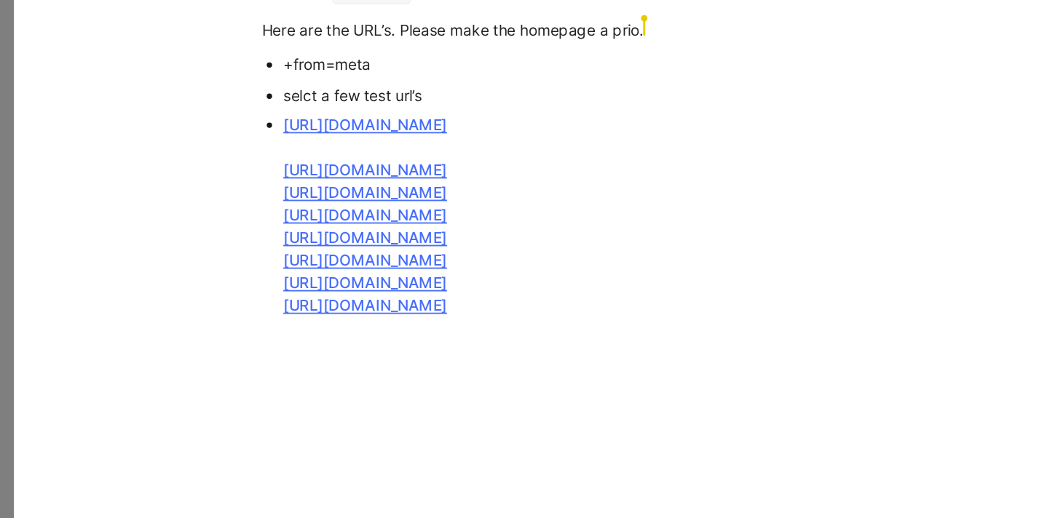
click at [560, 272] on div "[URL][DOMAIN_NAME] [URL][DOMAIN_NAME] [URL][DOMAIN_NAME] [URL][DOMAIN_NAME] [UR…" at bounding box center [614, 220] width 489 height 138
click at [484, 156] on div "[URL][DOMAIN_NAME] [URL][DOMAIN_NAME] [URL][DOMAIN_NAME] [URL][DOMAIN_NAME] [UR…" at bounding box center [614, 220] width 489 height 138
click at [520, 320] on div at bounding box center [606, 380] width 839 height 156
click at [365, 159] on ul "selct a few test url’s [URL][DOMAIN_NAME] [URL][DOMAIN_NAME] [URL][DOMAIN_NAME]…" at bounding box center [607, 210] width 559 height 162
click at [400, 134] on div "selct a few test url’s" at bounding box center [614, 138] width 489 height 15
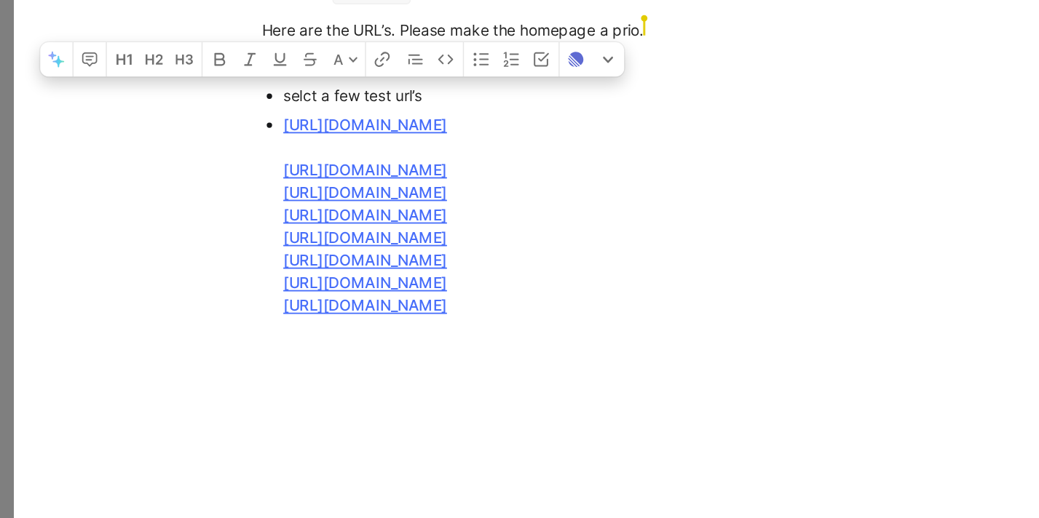
click at [400, 134] on div "selct a few test url’s" at bounding box center [614, 138] width 489 height 15
click at [413, 138] on div "selct a few test url’s" at bounding box center [614, 138] width 489 height 15
copy div "few"
click at [504, 159] on div "[URL][DOMAIN_NAME] [URL][DOMAIN_NAME] [URL][DOMAIN_NAME] [URL][DOMAIN_NAME] [UR…" at bounding box center [614, 220] width 489 height 138
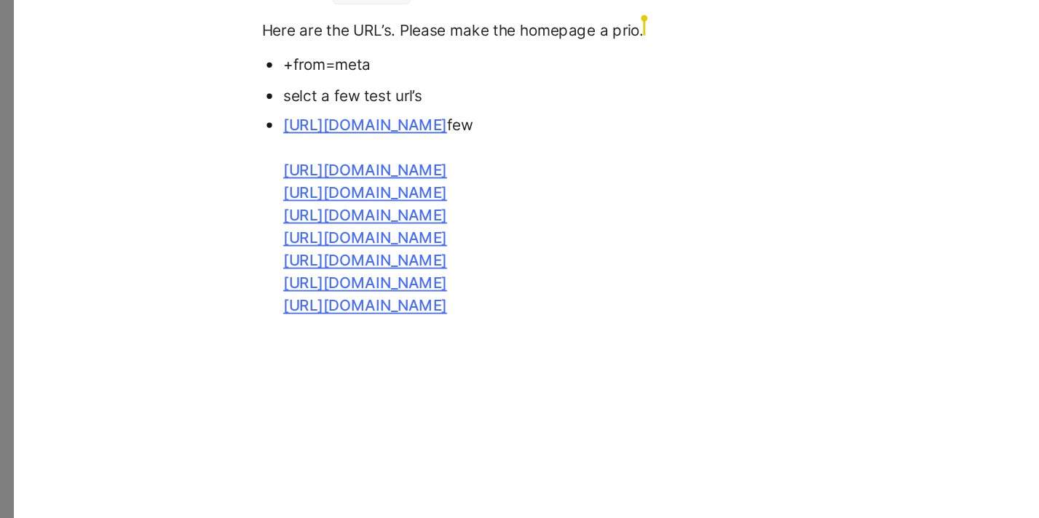
click at [491, 156] on div "[URL][DOMAIN_NAME] few [URL][DOMAIN_NAME] [URL][DOMAIN_NAME] [URL][DOMAIN_NAME]…" at bounding box center [614, 220] width 489 height 138
click at [752, 234] on div "[URL][DOMAIN_NAME] (PRIO) [URL][DOMAIN_NAME] [URL][DOMAIN_NAME] [URL][DOMAIN_NA…" at bounding box center [614, 220] width 489 height 138
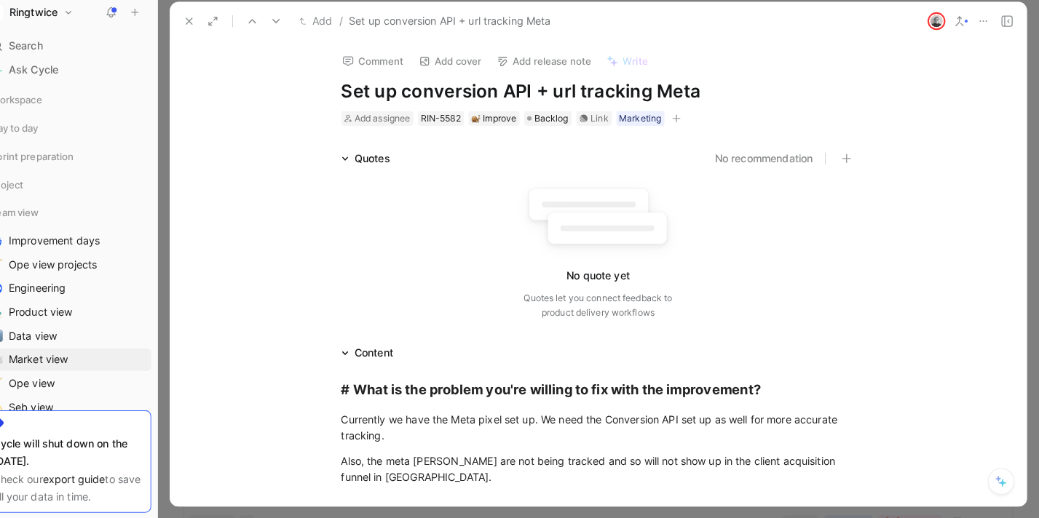
scroll to position [0, 0]
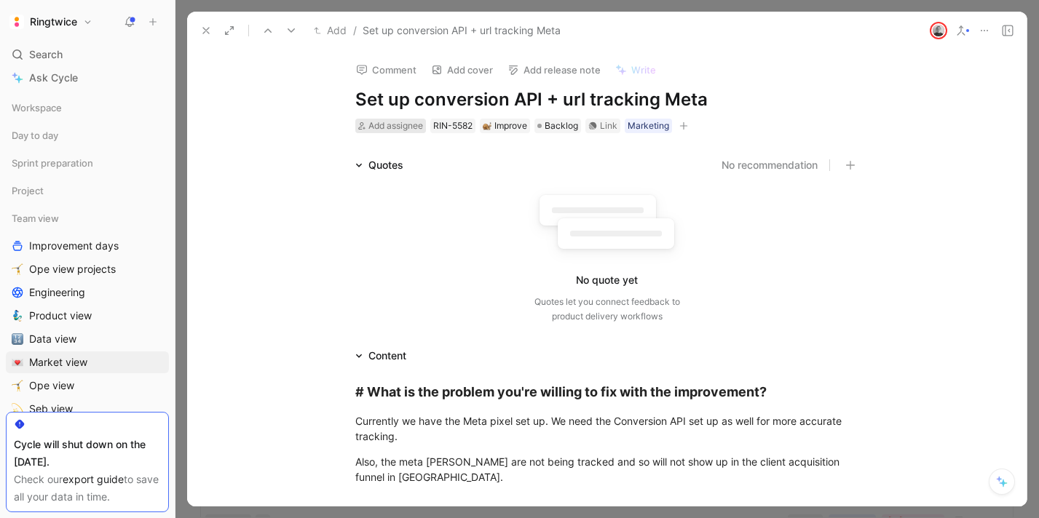
click at [385, 126] on span "Add assignee" at bounding box center [395, 125] width 55 height 11
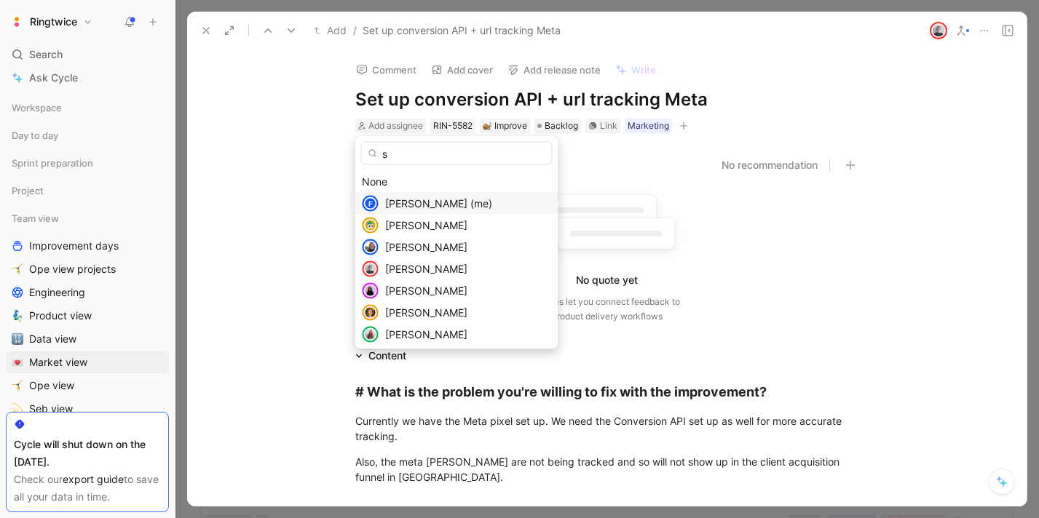
type input "sc"
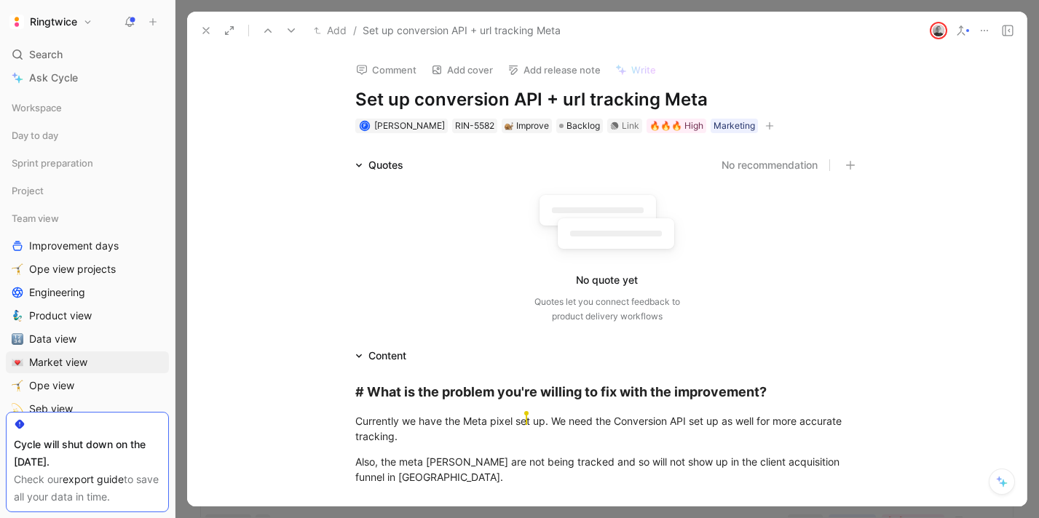
click at [204, 33] on use at bounding box center [206, 31] width 6 height 6
